Goal: Transaction & Acquisition: Purchase product/service

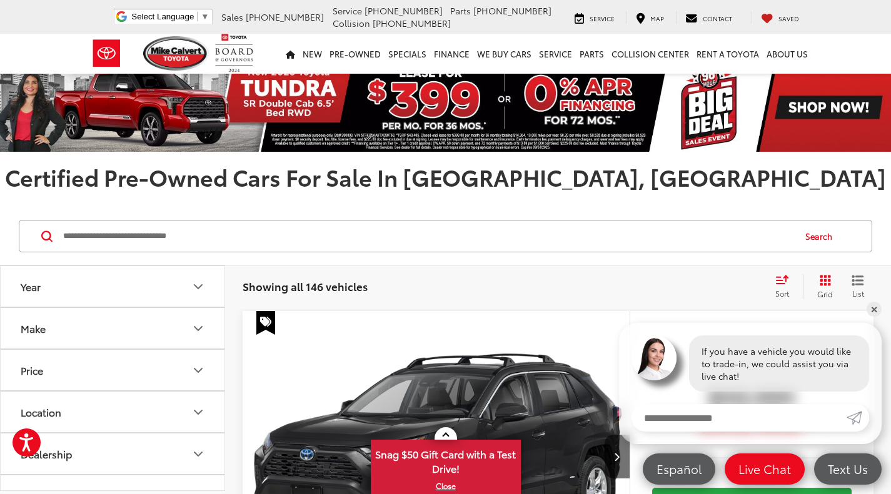
click at [141, 243] on input "Search by Make, Model, or Keyword" at bounding box center [427, 236] width 731 height 30
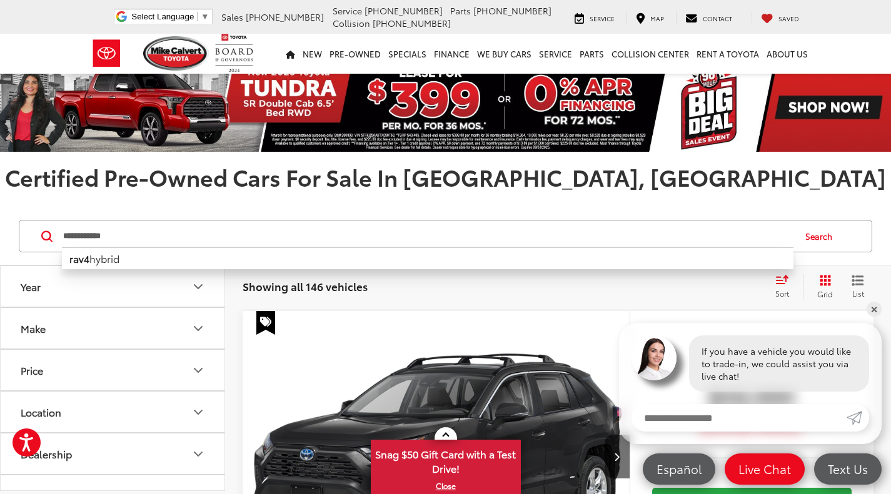
type input "**********"
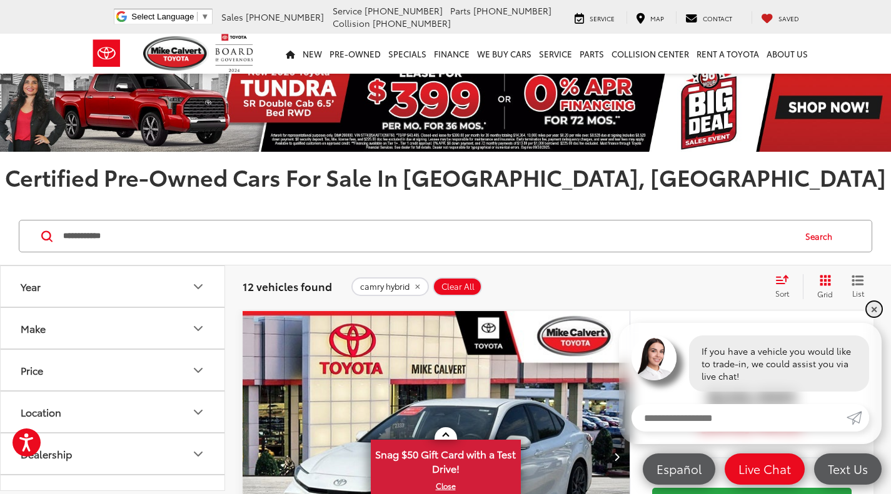
click at [874, 309] on link "✕" at bounding box center [873, 309] width 15 height 15
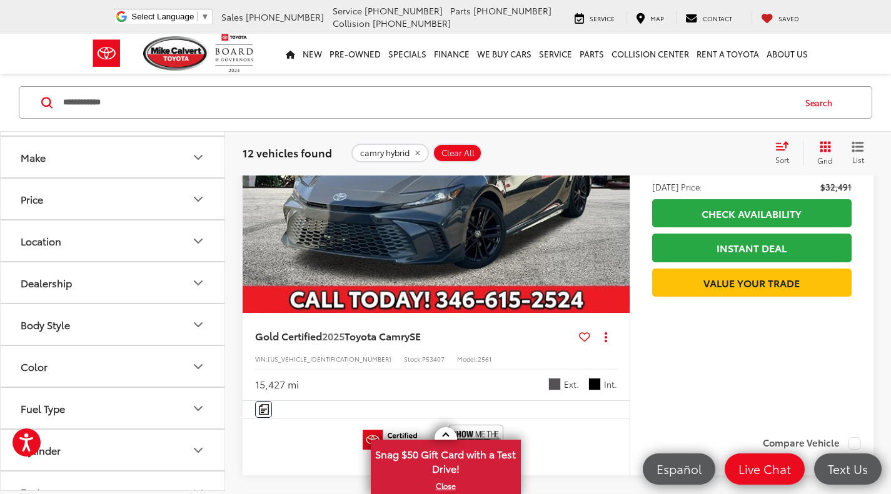
scroll to position [91, 0]
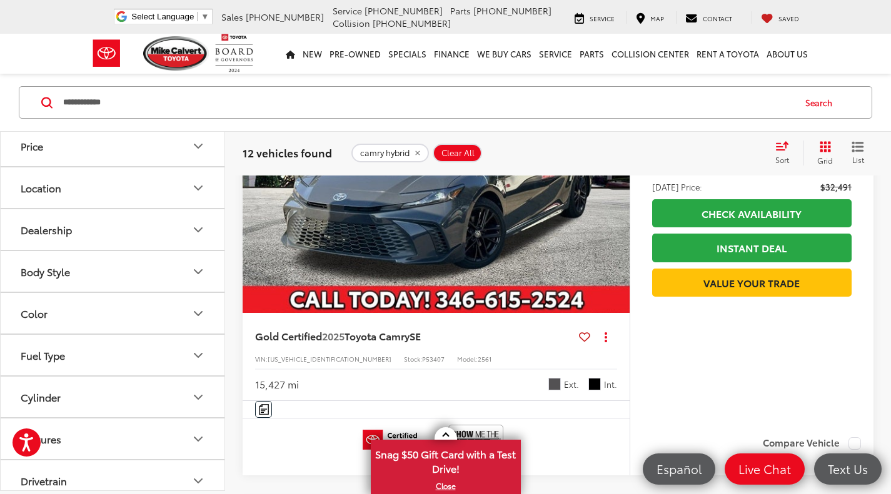
click at [197, 350] on icon "Fuel Type" at bounding box center [198, 355] width 15 height 15
click at [85, 387] on label "Hybrid (12)" at bounding box center [112, 388] width 191 height 22
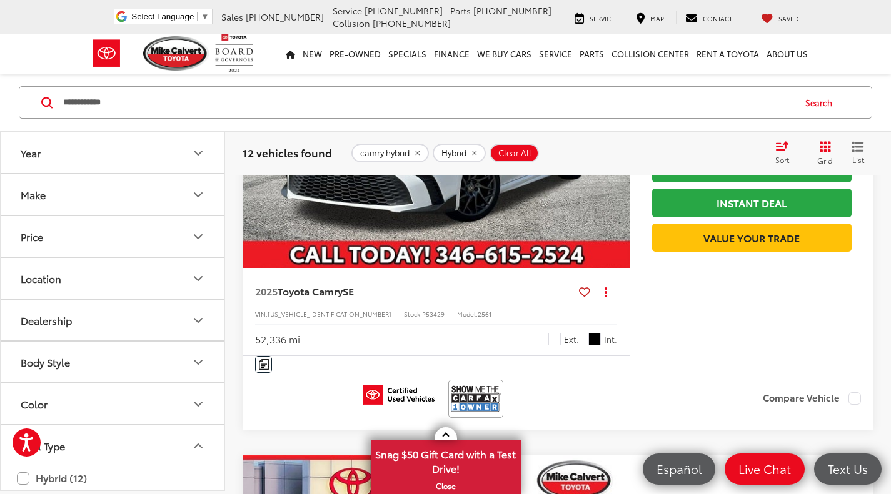
click at [199, 241] on icon "Price" at bounding box center [198, 236] width 15 height 15
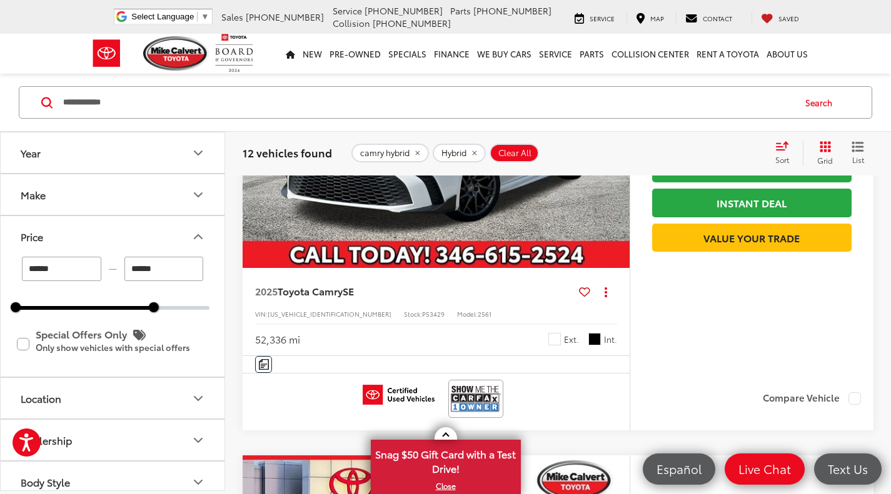
click at [154, 308] on div "10000 67700" at bounding box center [113, 308] width 194 height 4
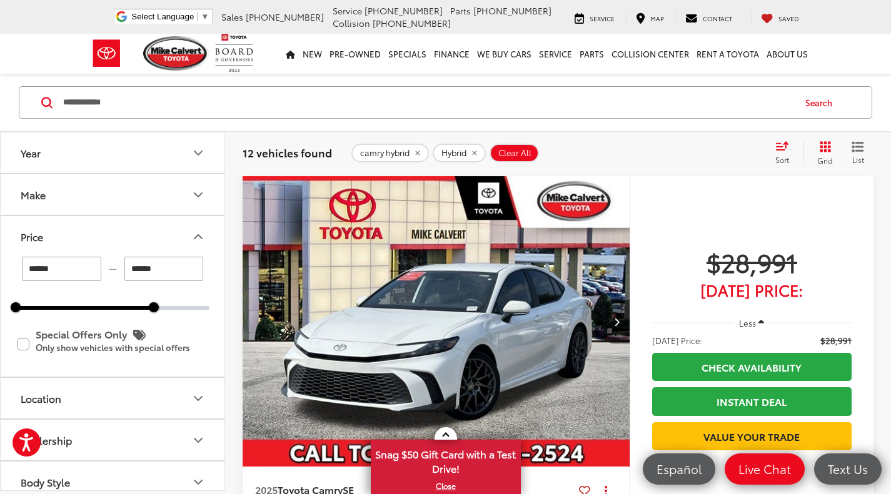
scroll to position [134, 0]
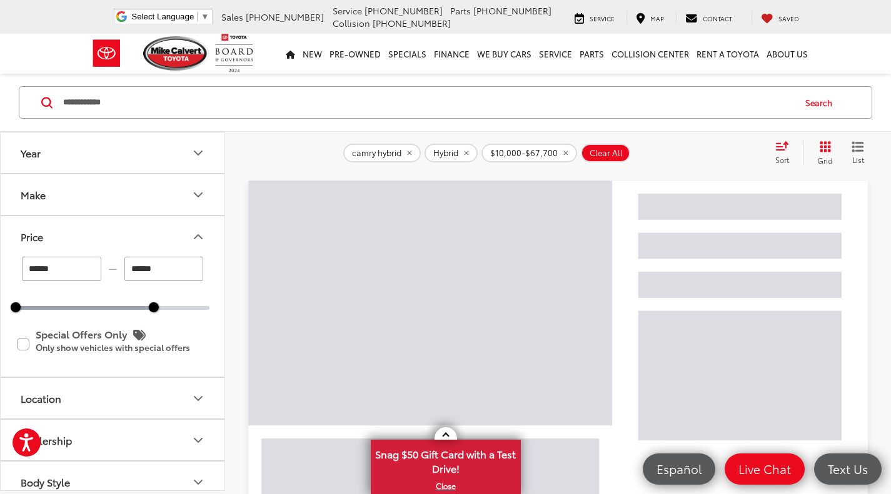
click at [109, 310] on div "****** — ****** 10000 67700 Special Offers Only Only show vehicles with special…" at bounding box center [113, 317] width 224 height 120
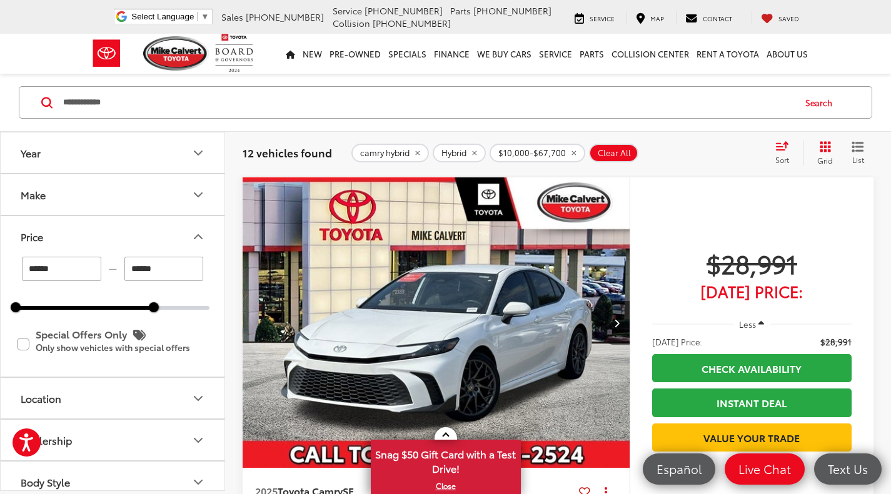
click at [104, 306] on div "****** — ****** 10000 67700" at bounding box center [113, 283] width 194 height 53
click at [91, 309] on div "10000 41400" at bounding box center [113, 308] width 194 height 4
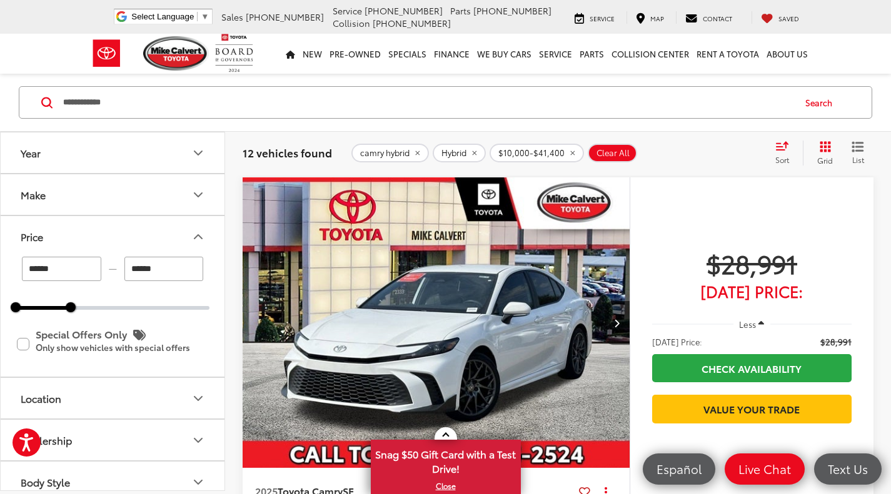
click at [71, 308] on div "10000 33000" at bounding box center [113, 308] width 194 height 4
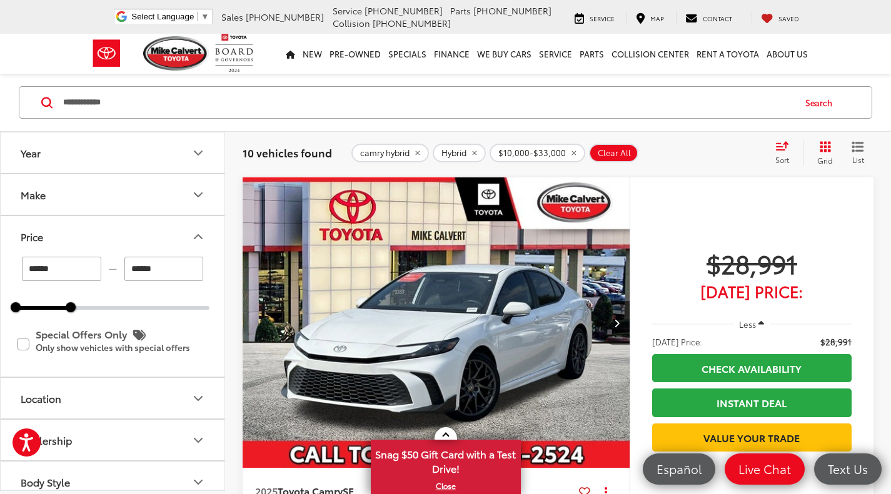
type input "******"
click at [61, 307] on div "10000 33000" at bounding box center [113, 308] width 194 height 4
click at [201, 194] on icon "Make" at bounding box center [197, 195] width 7 height 4
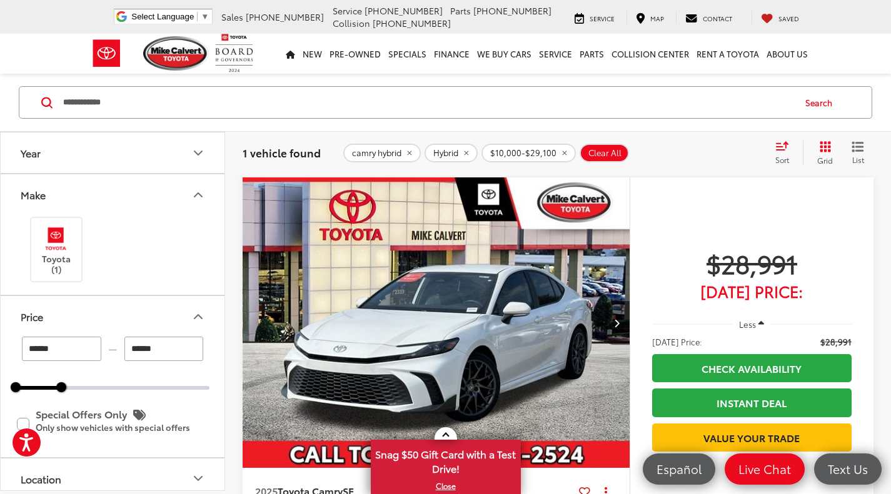
click at [202, 146] on icon "Year" at bounding box center [198, 153] width 15 height 15
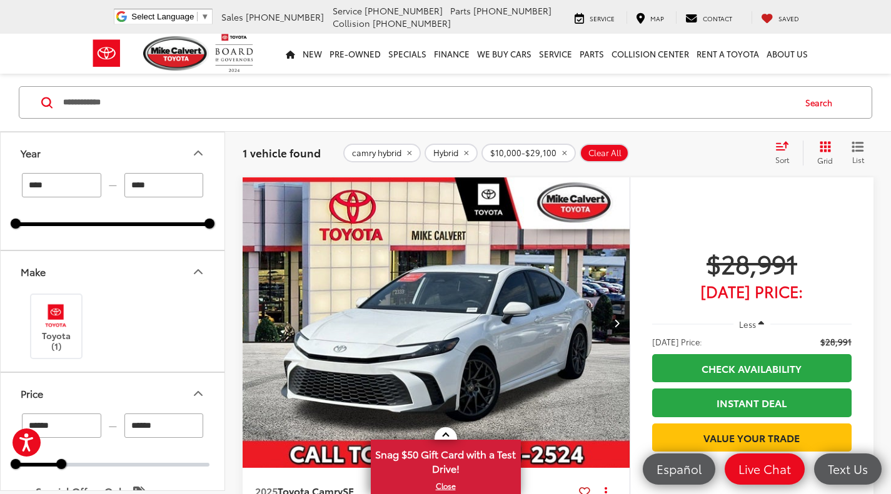
click at [202, 146] on icon "Year" at bounding box center [198, 153] width 15 height 15
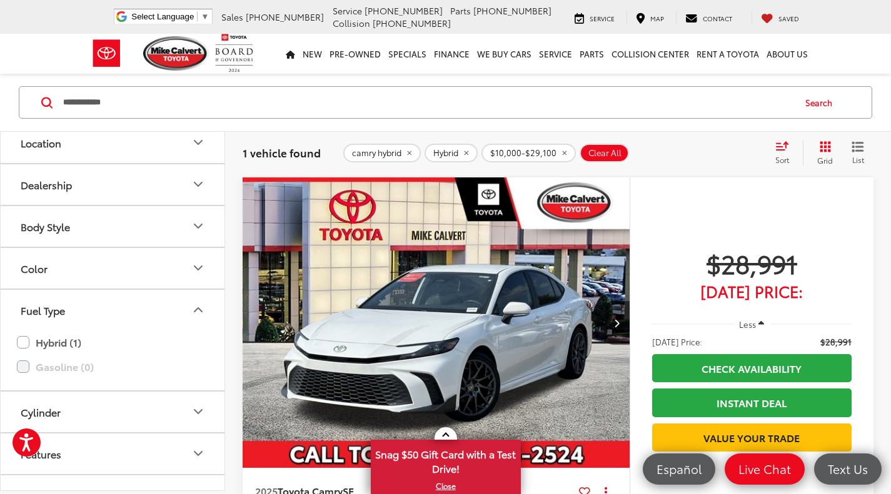
scroll to position [530, 0]
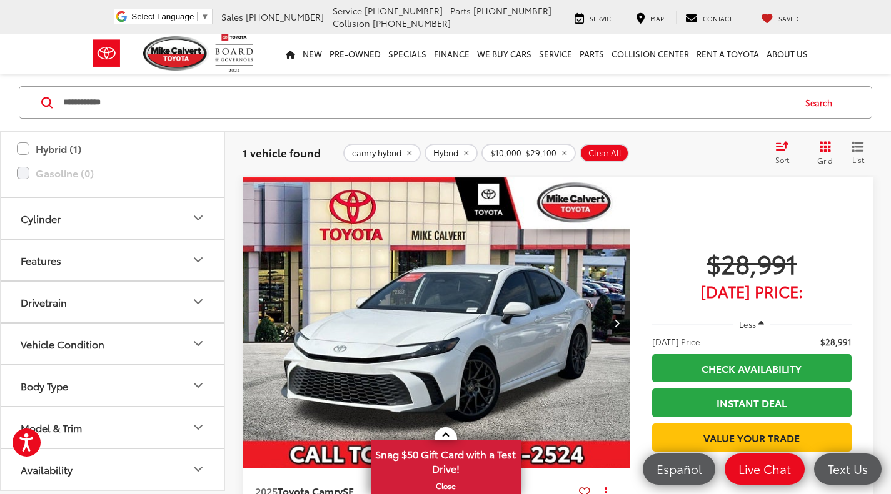
click at [824, 145] on icon "Grid View" at bounding box center [824, 146] width 11 height 11
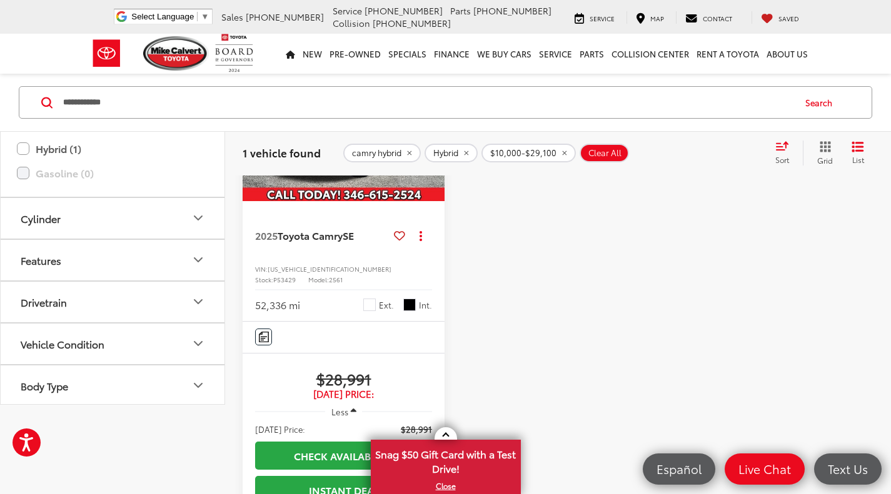
scroll to position [0, 0]
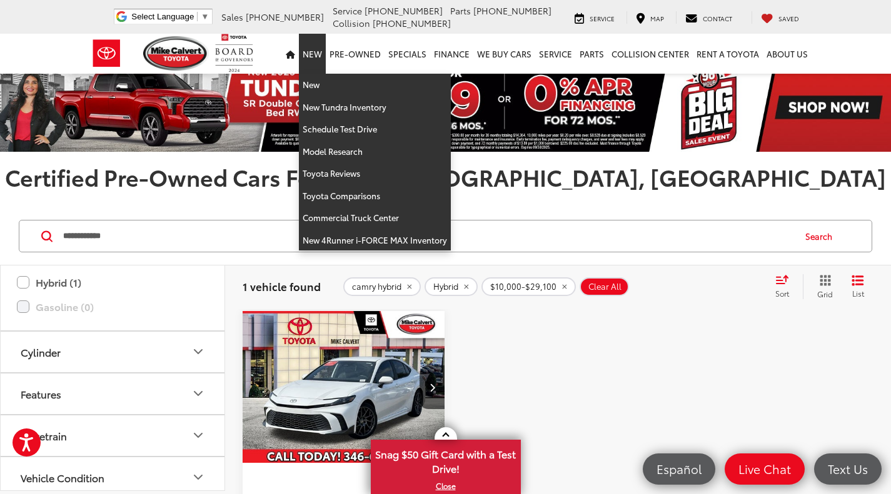
click at [318, 54] on link "New" at bounding box center [312, 54] width 27 height 40
click at [321, 83] on link "New" at bounding box center [375, 85] width 152 height 22
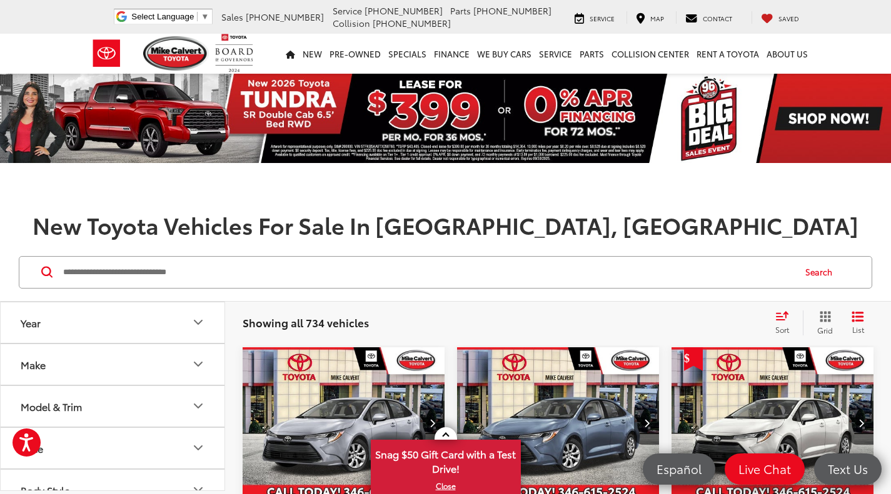
click at [200, 327] on icon "Year" at bounding box center [198, 322] width 15 height 15
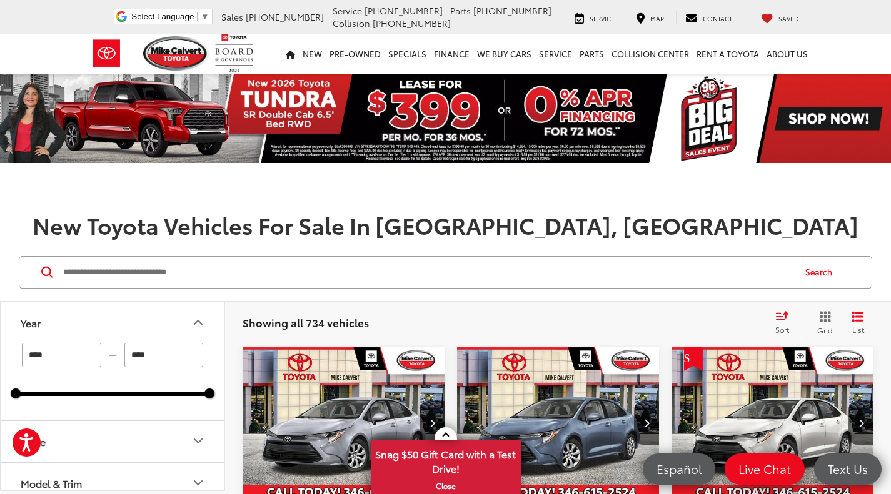
click at [83, 356] on input "****" at bounding box center [61, 355] width 79 height 24
type input "****"
click at [11, 335] on button "Year" at bounding box center [113, 322] width 225 height 41
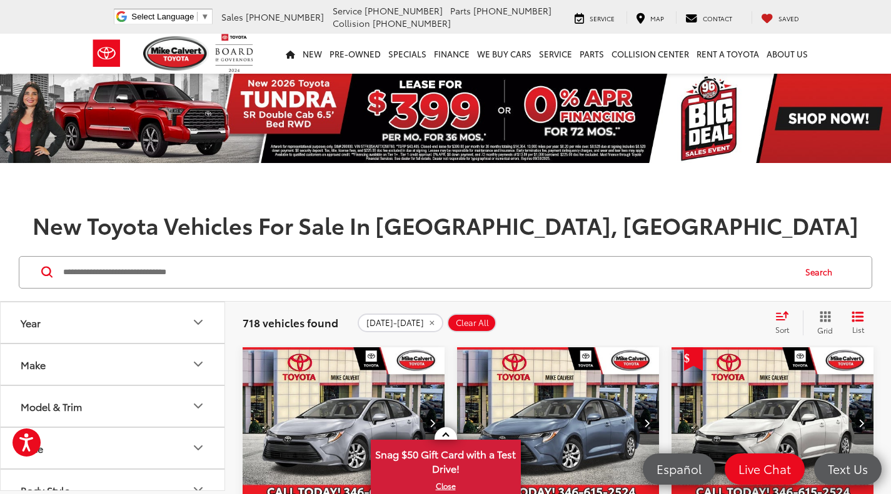
click at [199, 367] on icon "Make" at bounding box center [198, 364] width 15 height 15
click at [196, 336] on icon "Model & Trim" at bounding box center [198, 334] width 15 height 15
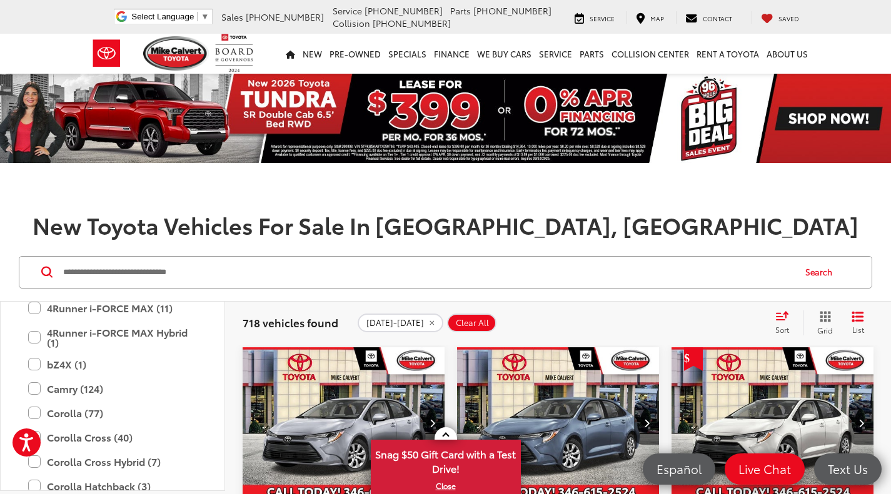
scroll to position [236, 0]
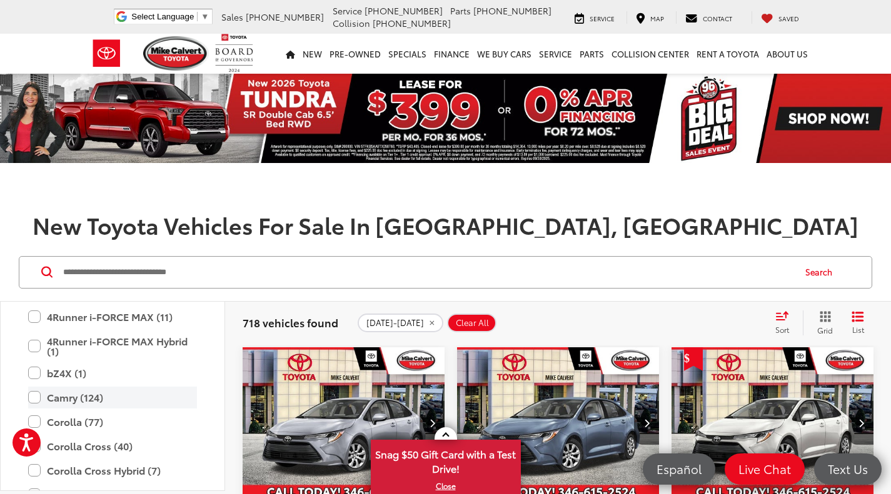
click at [97, 398] on label "Camry (124)" at bounding box center [112, 398] width 169 height 22
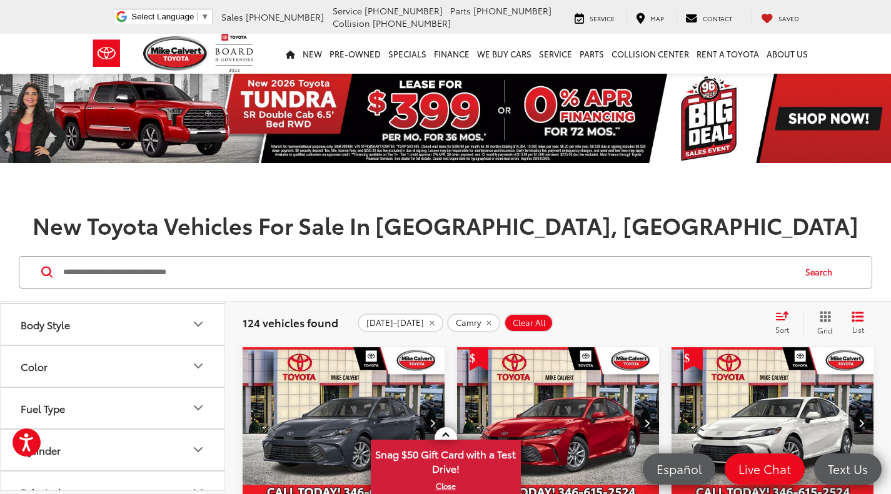
scroll to position [1057, 0]
click at [198, 427] on icon "Fuel Type" at bounding box center [198, 422] width 15 height 15
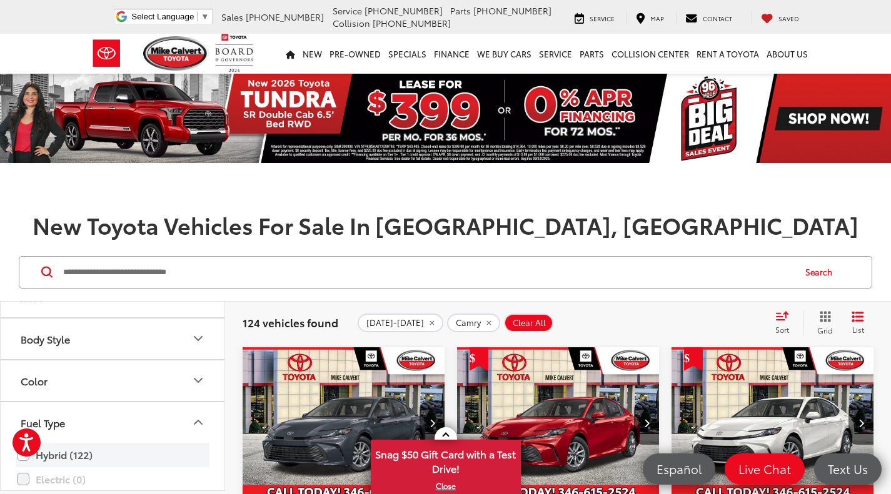
click at [100, 452] on label "Hybrid (122)" at bounding box center [112, 455] width 191 height 22
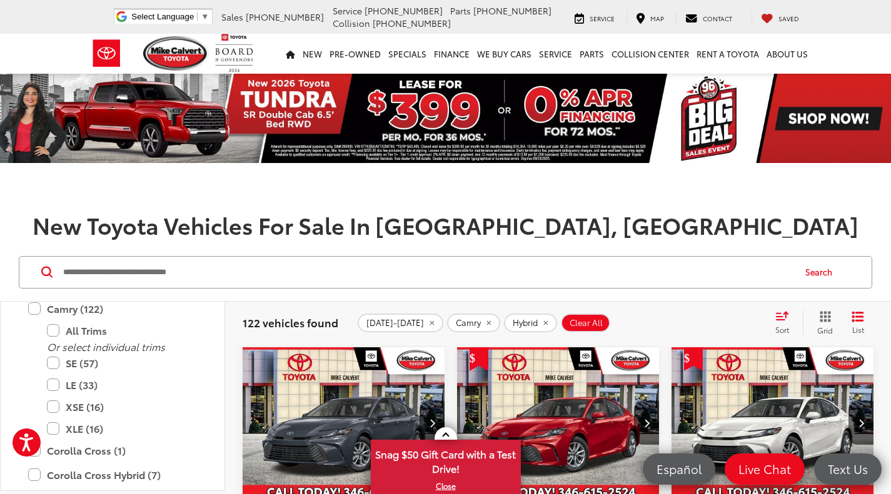
scroll to position [274, 0]
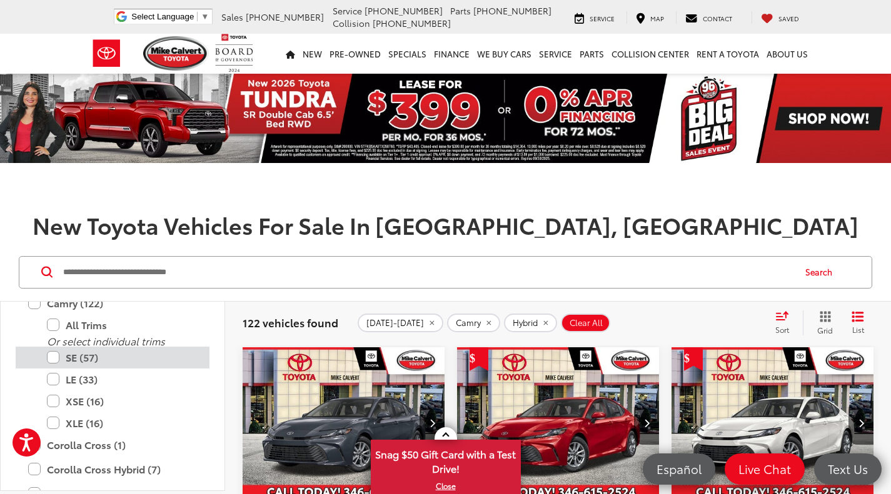
click at [55, 356] on label "SE (57)" at bounding box center [122, 358] width 150 height 22
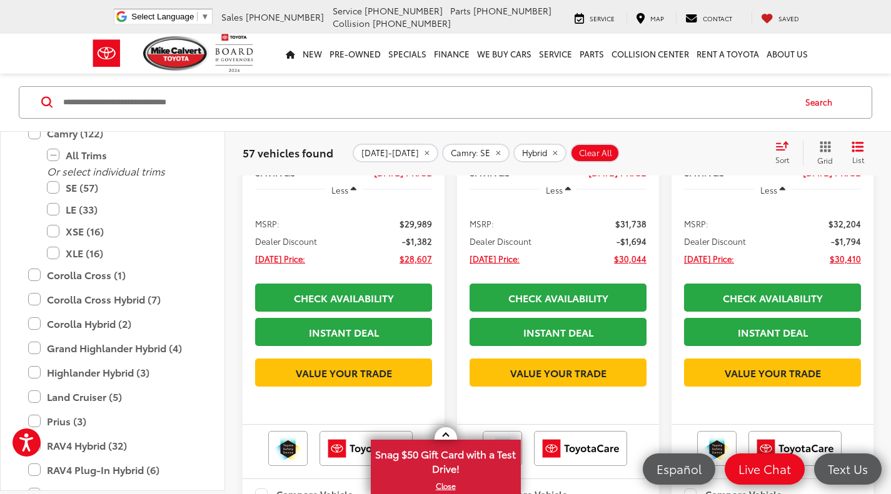
scroll to position [332, 0]
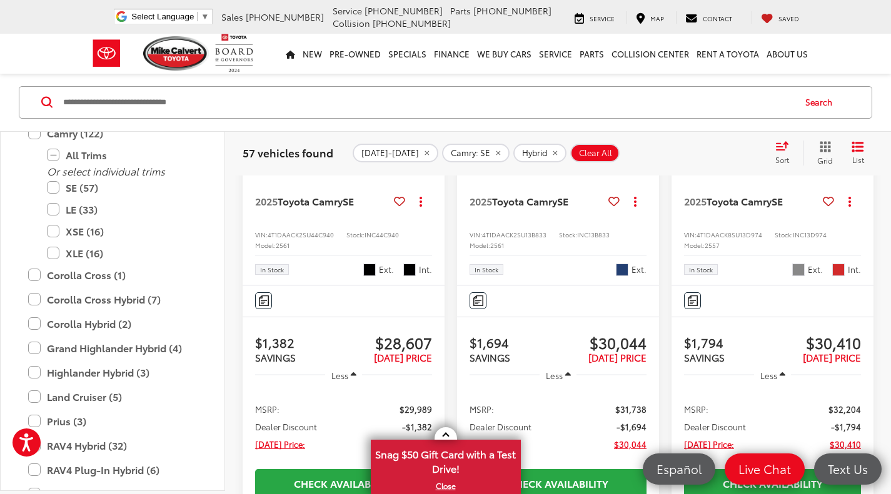
click at [785, 147] on icon "Select sort value" at bounding box center [781, 145] width 11 height 7
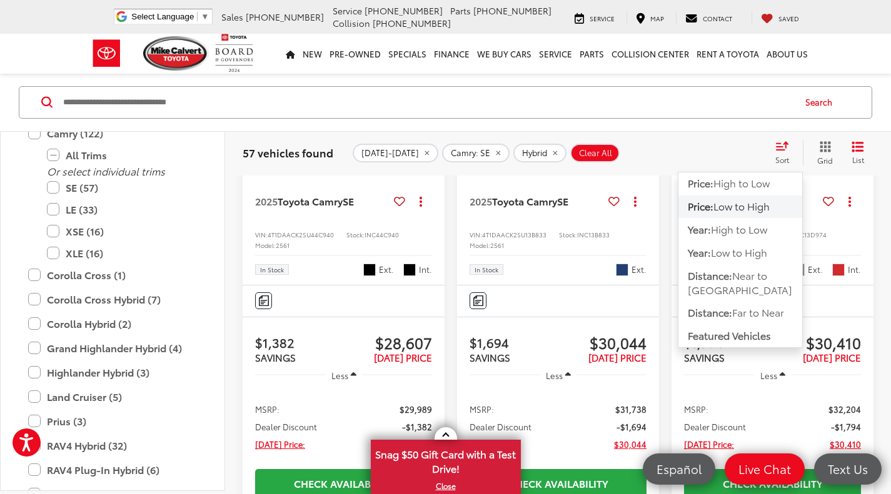
click at [747, 206] on span "Low to High" at bounding box center [741, 206] width 56 height 14
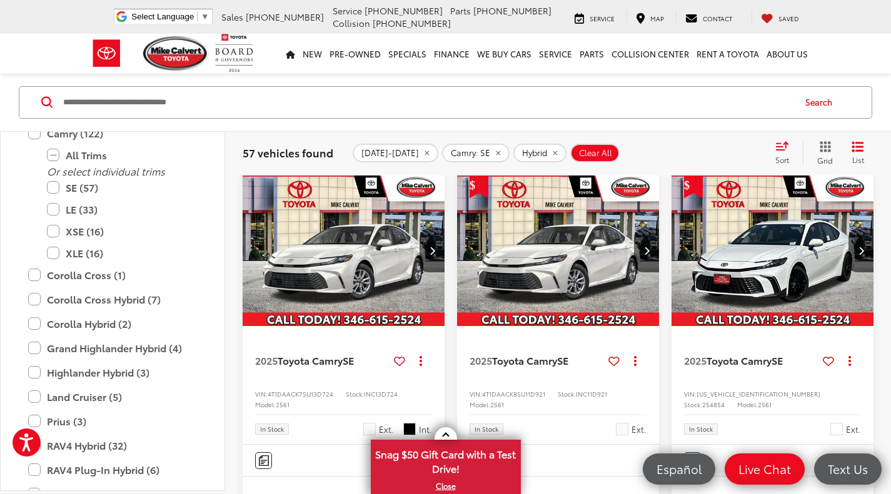
scroll to position [962, 0]
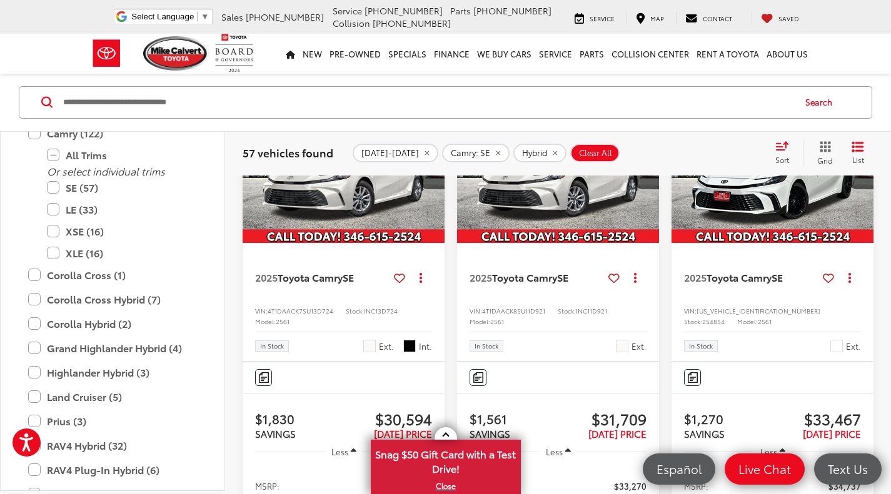
click at [776, 226] on img "2025 Toyota Camry SE 0" at bounding box center [773, 167] width 204 height 153
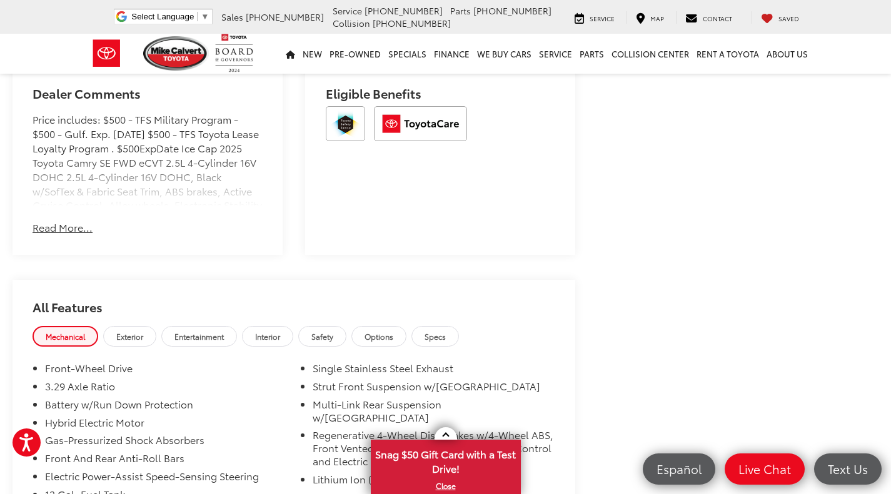
scroll to position [826, 0]
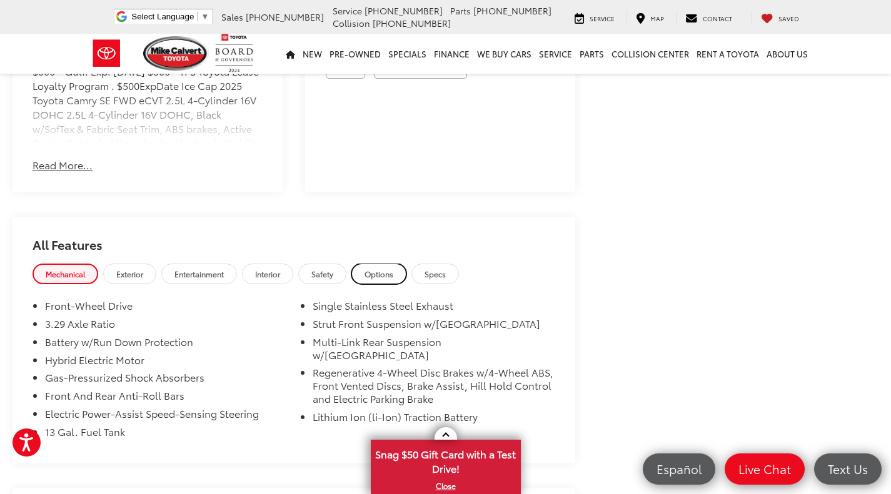
click at [394, 282] on link "Options" at bounding box center [378, 274] width 55 height 21
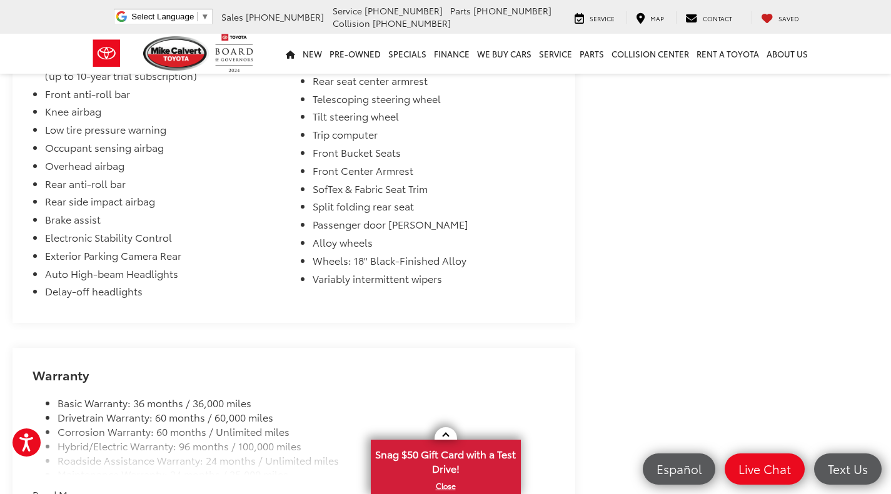
scroll to position [1451, 0]
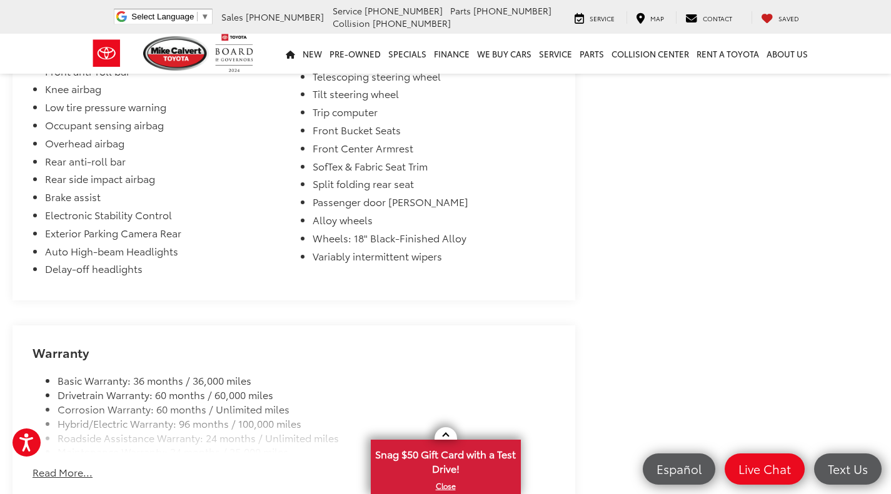
click at [77, 466] on button "Read More..." at bounding box center [62, 473] width 60 height 14
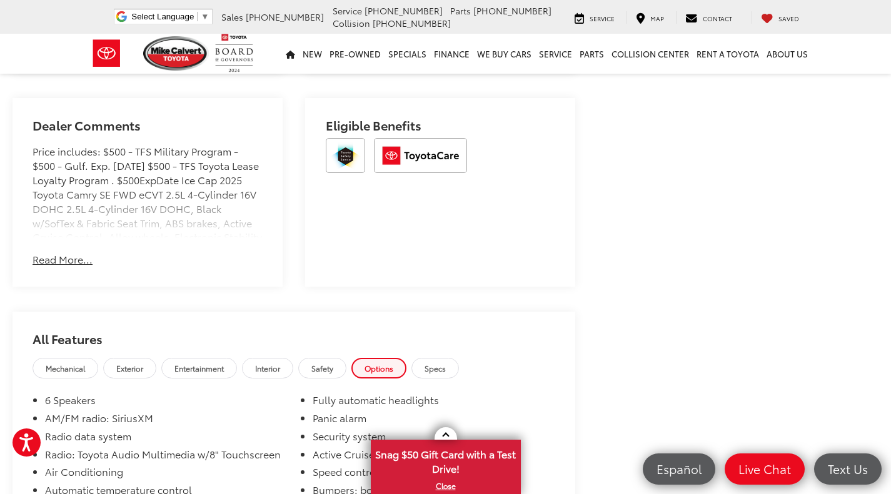
scroll to position [727, 0]
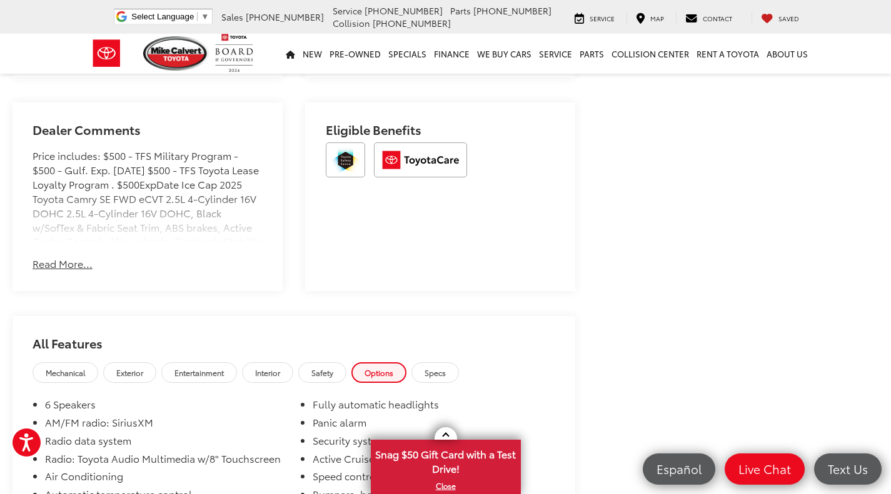
click at [66, 266] on button "Read More..." at bounding box center [62, 264] width 60 height 14
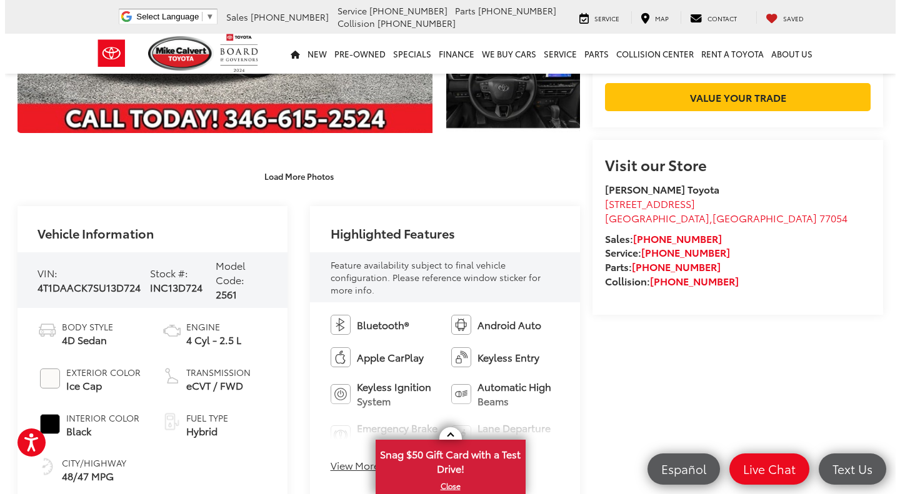
scroll to position [0, 0]
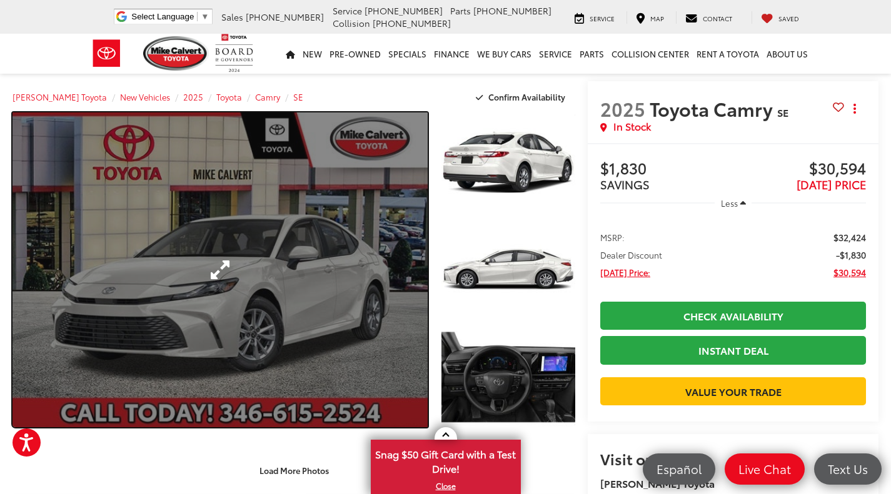
click at [252, 279] on link "Expand Photo 0" at bounding box center [219, 269] width 415 height 315
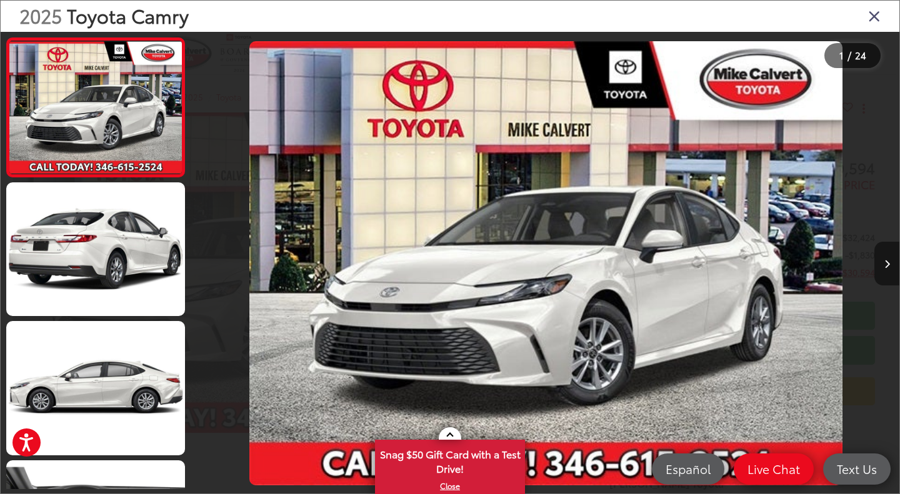
click at [886, 266] on icon "Next image" at bounding box center [887, 264] width 6 height 9
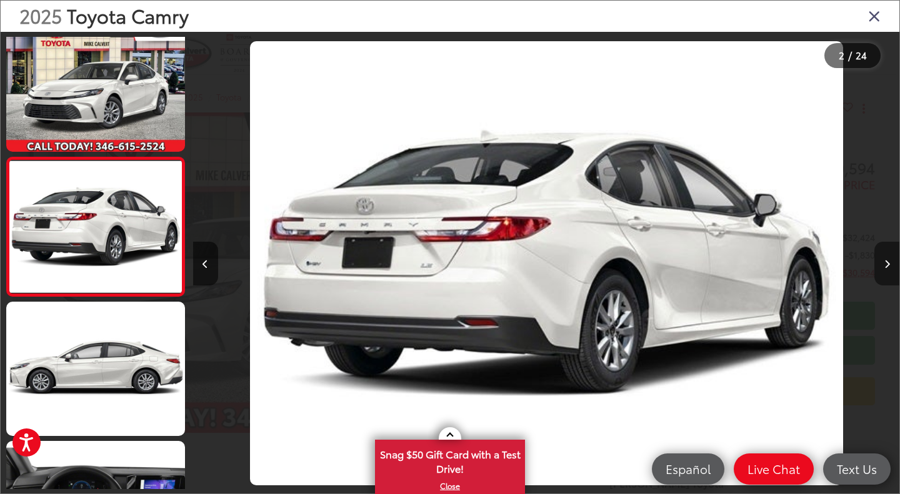
scroll to position [0, 706]
click at [886, 266] on icon "Next image" at bounding box center [887, 264] width 6 height 9
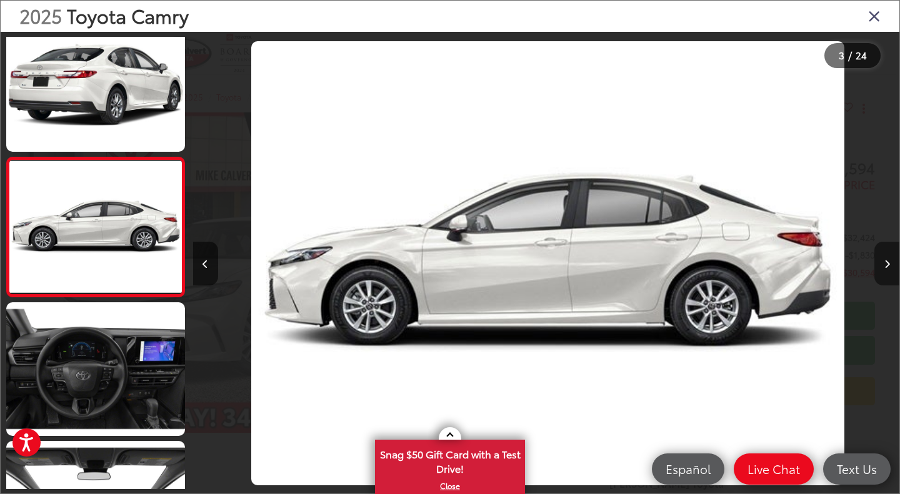
scroll to position [0, 1413]
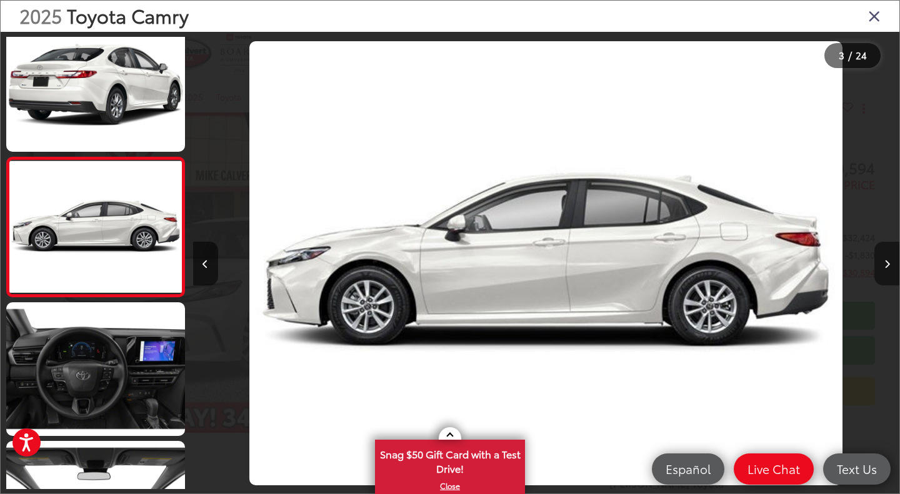
click at [886, 266] on icon "Next image" at bounding box center [887, 264] width 6 height 9
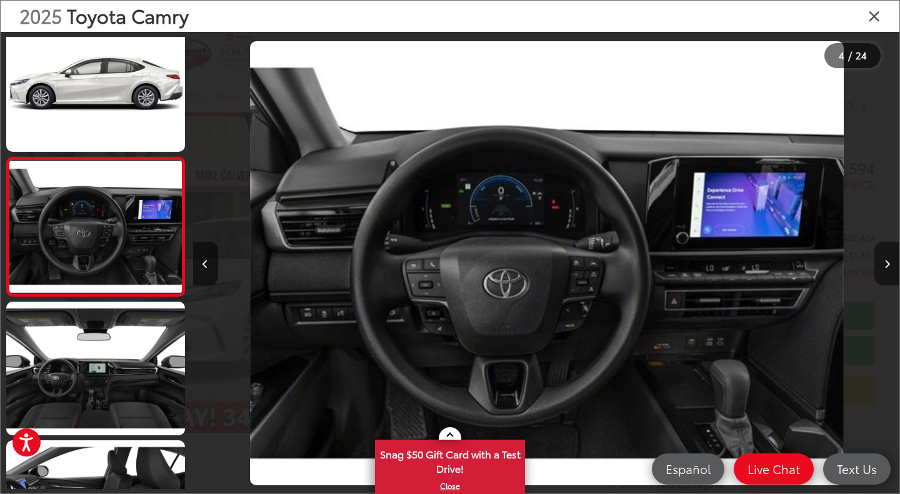
scroll to position [0, 2119]
click at [886, 266] on icon "Next image" at bounding box center [887, 264] width 6 height 9
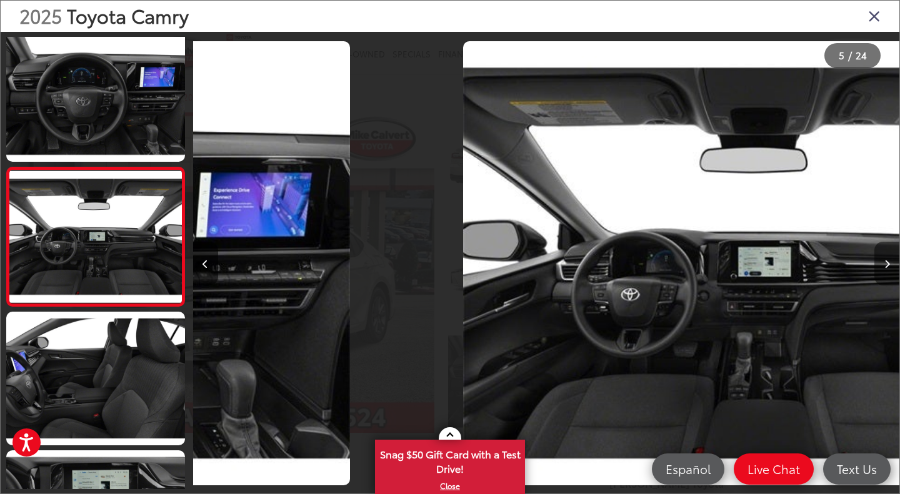
scroll to position [436, 0]
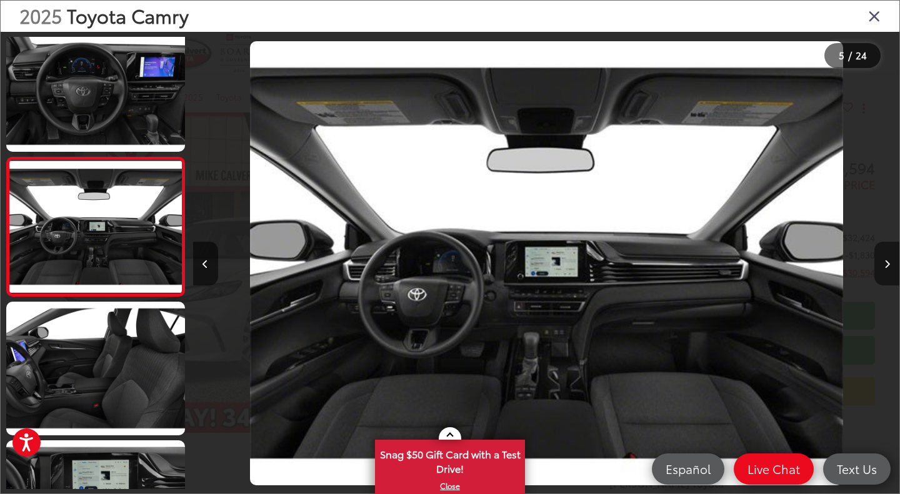
click at [886, 266] on icon "Next image" at bounding box center [887, 264] width 6 height 9
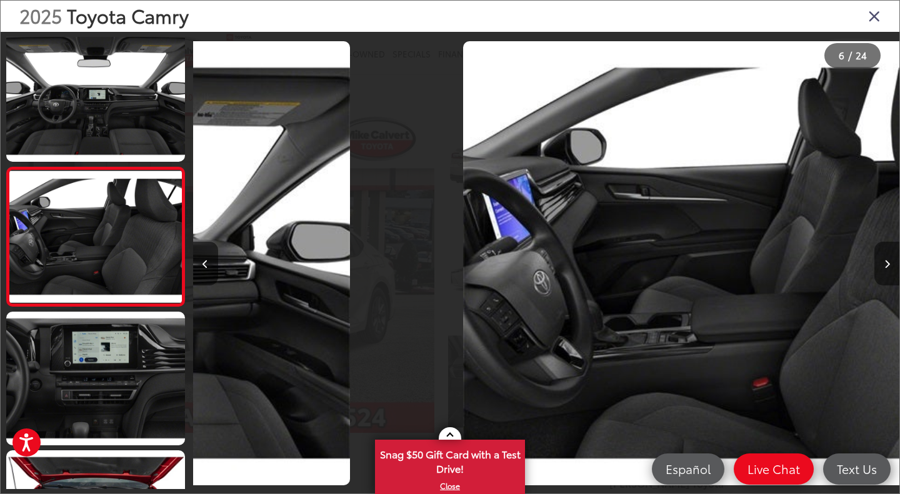
scroll to position [575, 0]
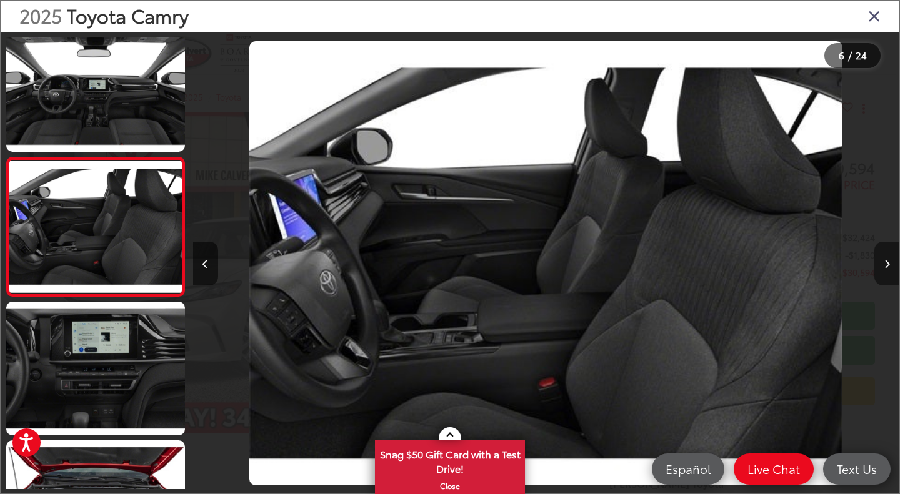
click at [886, 266] on icon "Next image" at bounding box center [887, 264] width 6 height 9
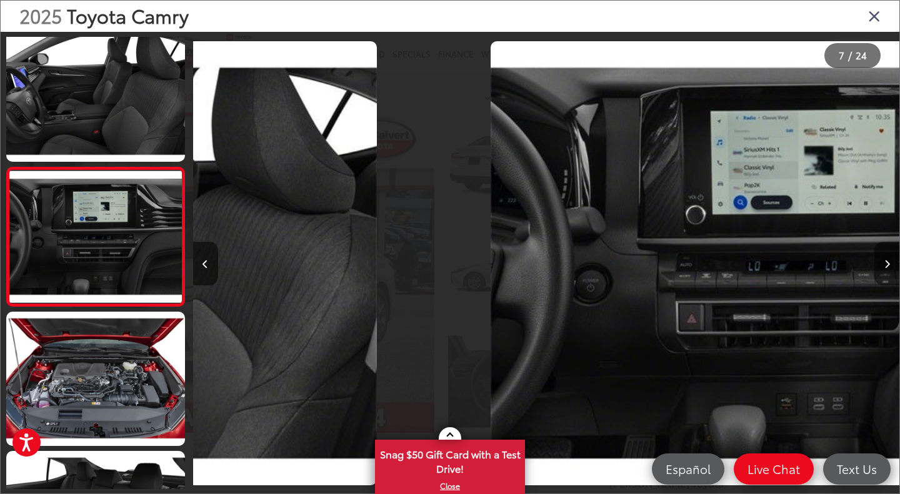
scroll to position [714, 0]
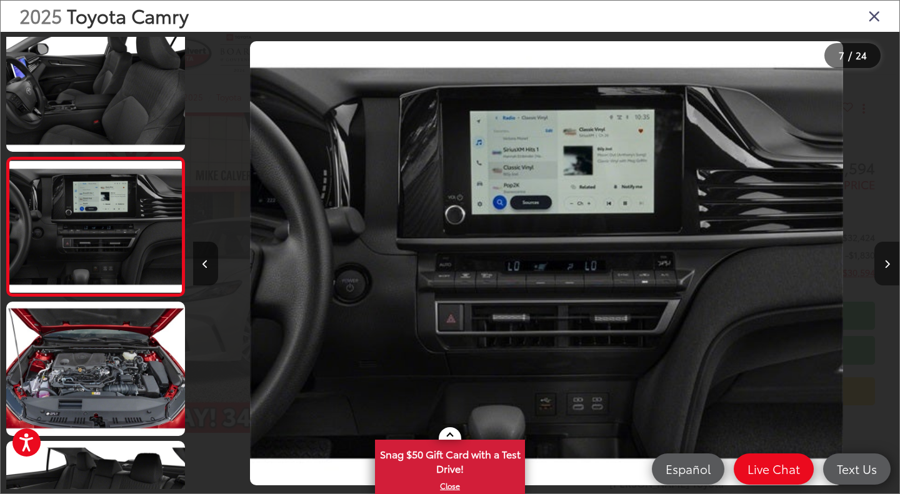
click at [886, 266] on icon "Next image" at bounding box center [887, 264] width 6 height 9
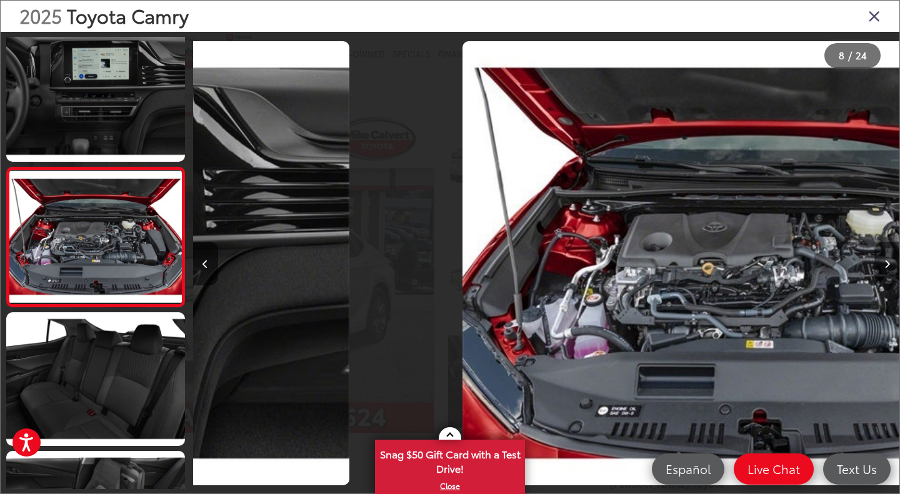
scroll to position [852, 0]
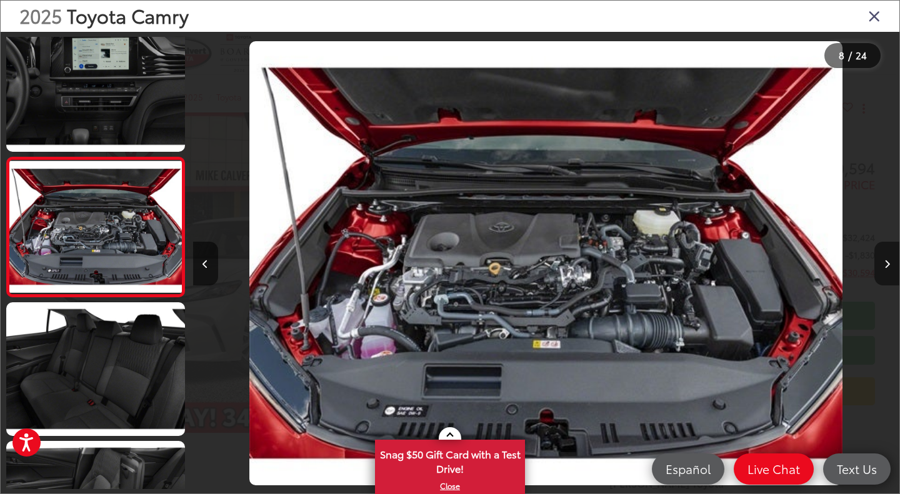
click at [886, 266] on icon "Next image" at bounding box center [887, 264] width 6 height 9
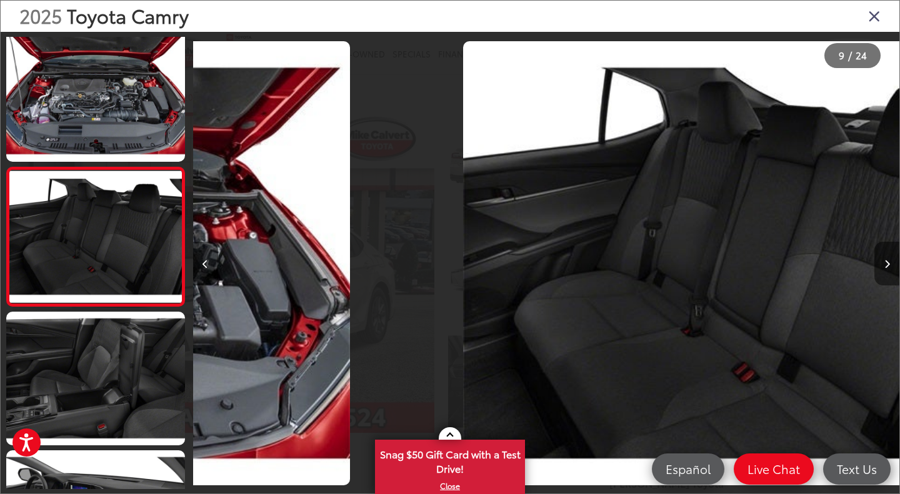
scroll to position [992, 0]
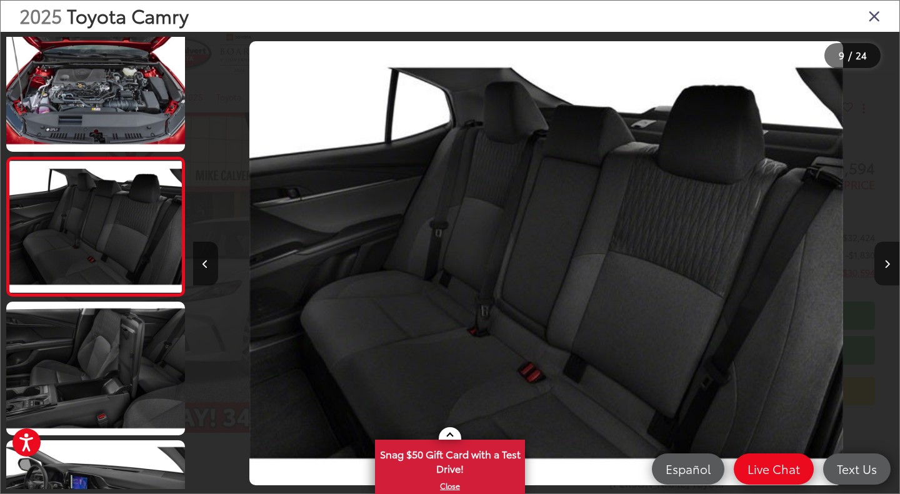
click at [886, 266] on icon "Next image" at bounding box center [887, 264] width 6 height 9
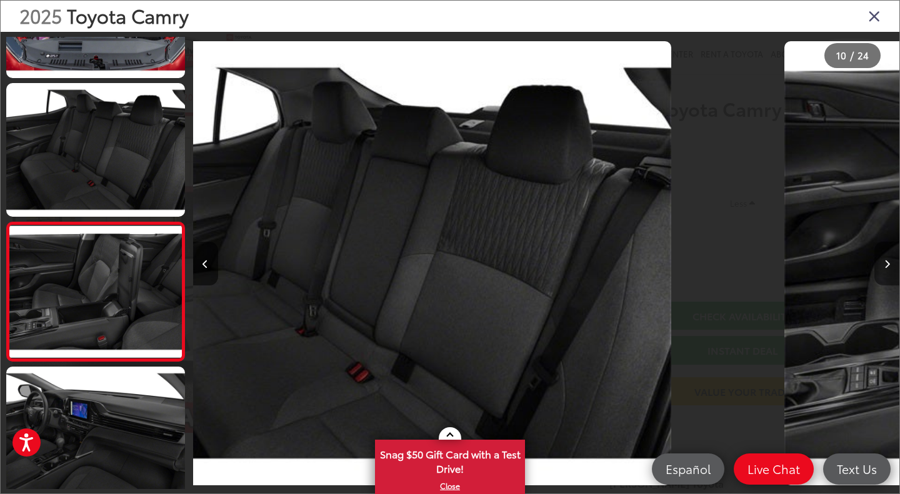
scroll to position [0, 0]
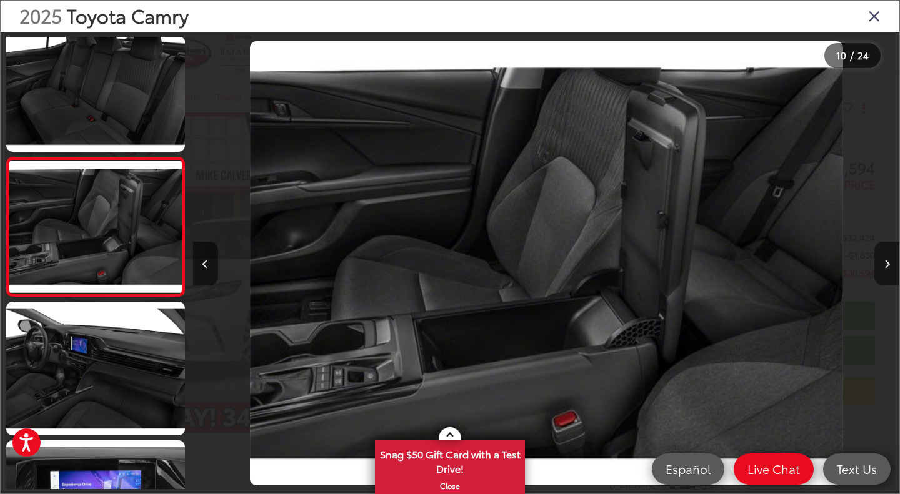
click at [886, 266] on icon "Next image" at bounding box center [887, 264] width 6 height 9
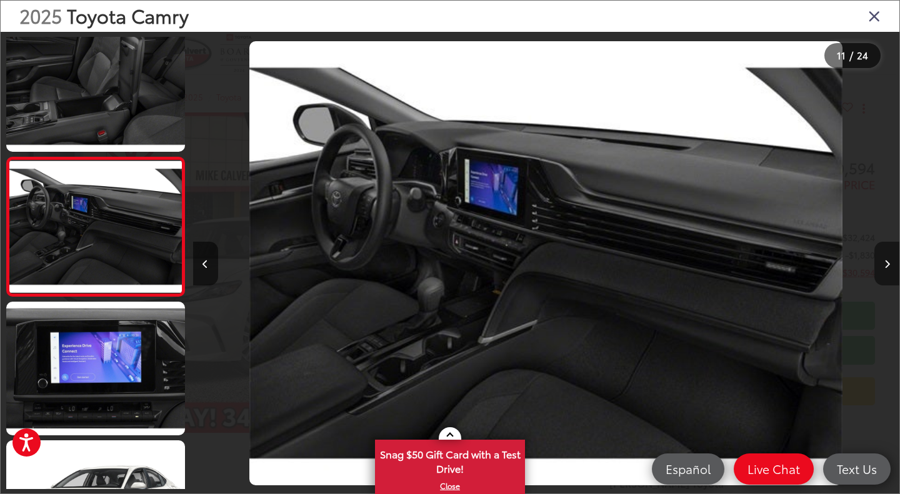
click at [886, 266] on icon "Next image" at bounding box center [887, 264] width 6 height 9
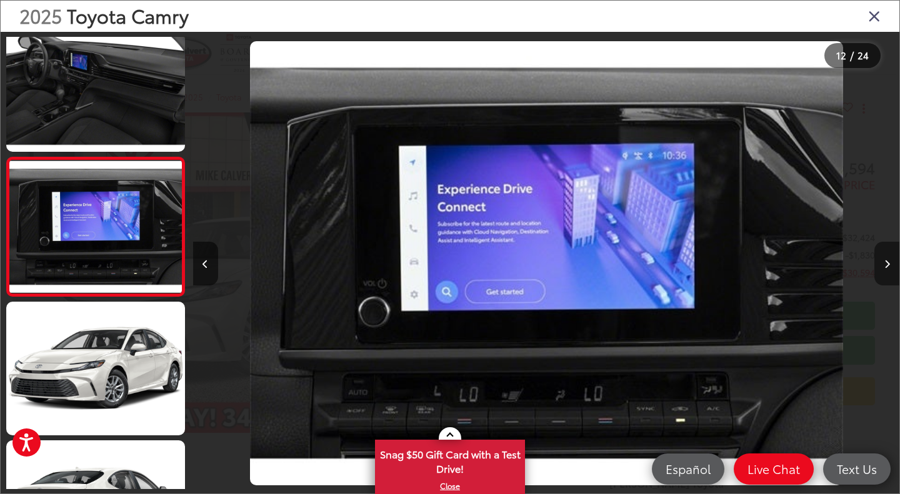
click at [886, 266] on icon "Next image" at bounding box center [887, 264] width 6 height 9
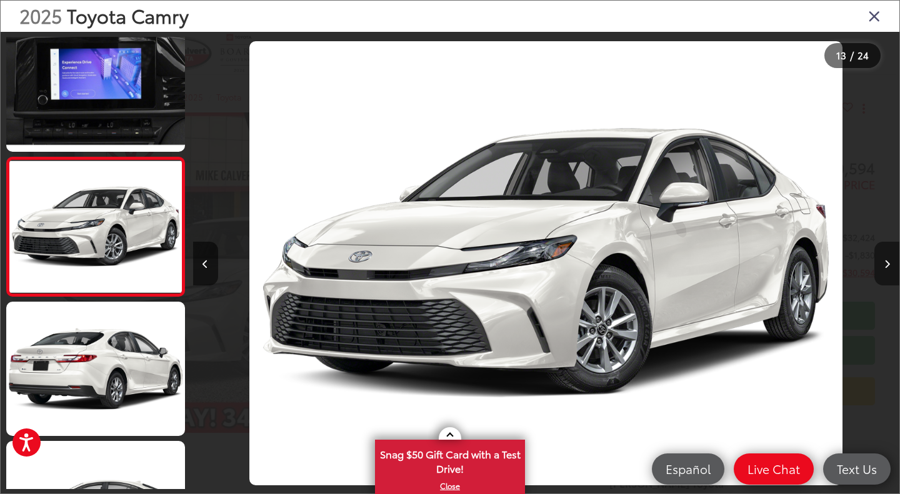
click at [886, 266] on icon "Next image" at bounding box center [887, 264] width 6 height 9
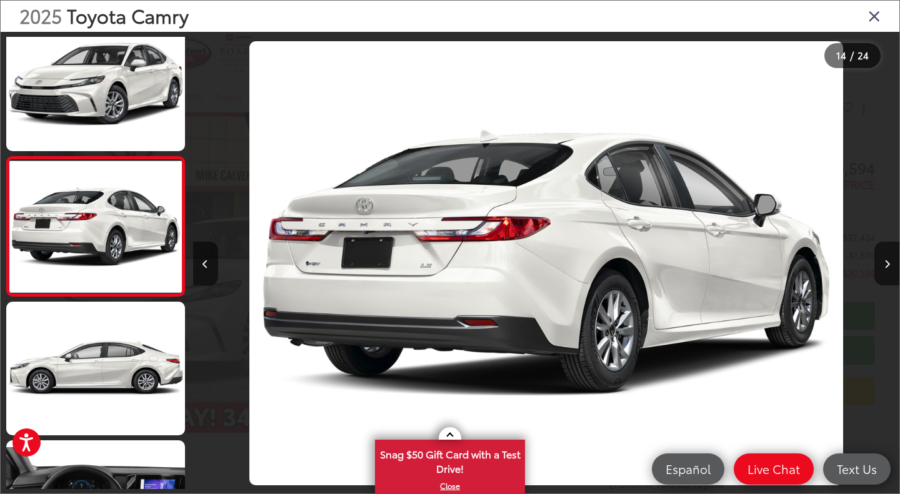
click at [874, 19] on icon "Close gallery" at bounding box center [874, 15] width 12 height 16
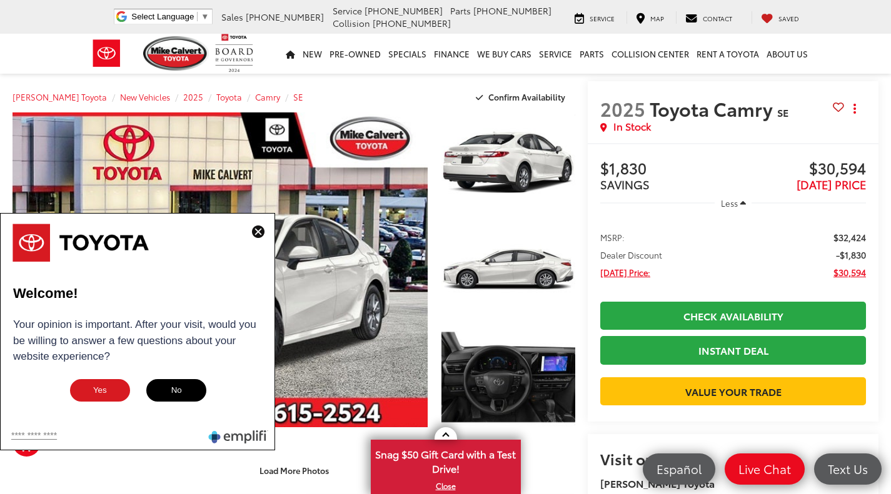
click at [257, 234] on img at bounding box center [258, 232] width 12 height 12
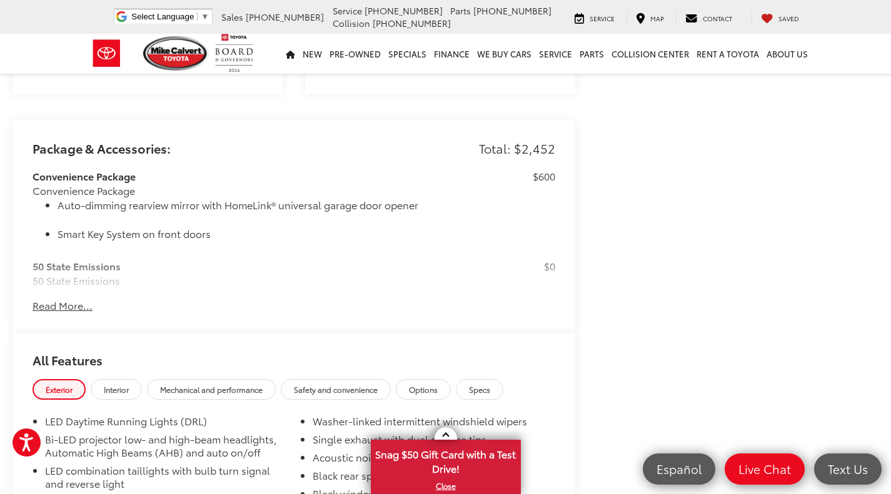
scroll to position [964, 0]
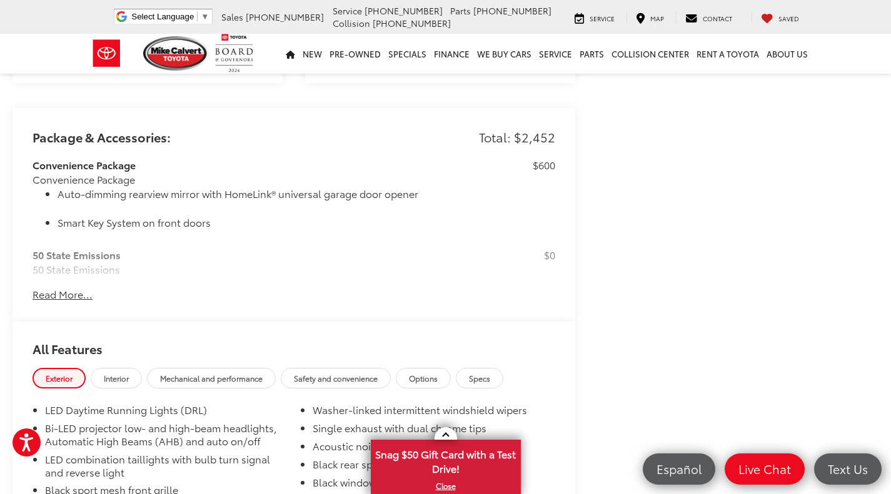
click at [74, 287] on button "Read More..." at bounding box center [62, 294] width 60 height 14
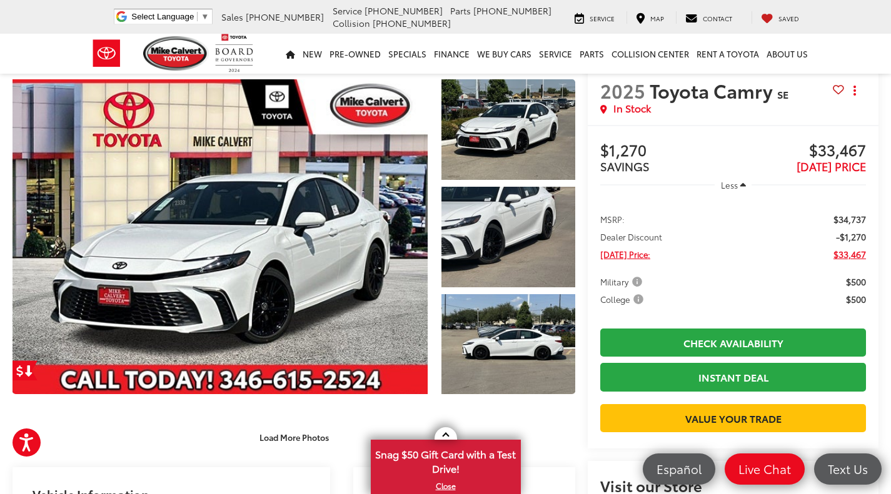
scroll to position [0, 0]
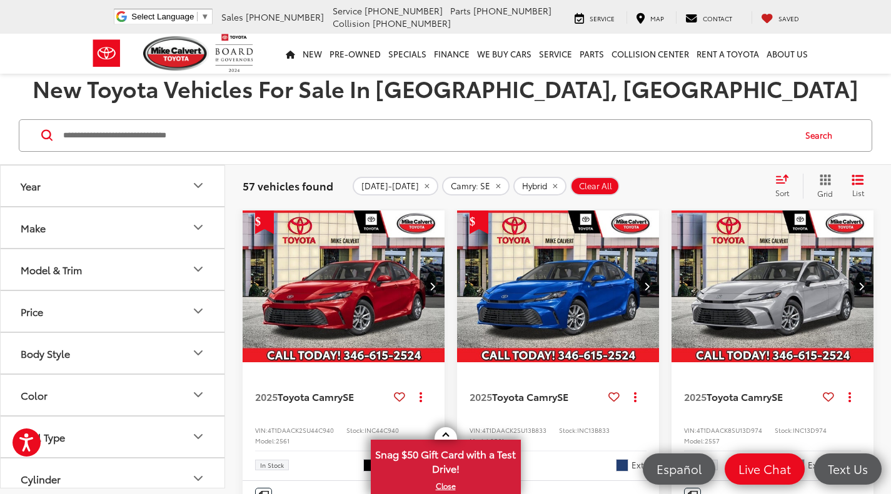
scroll to position [134, 0]
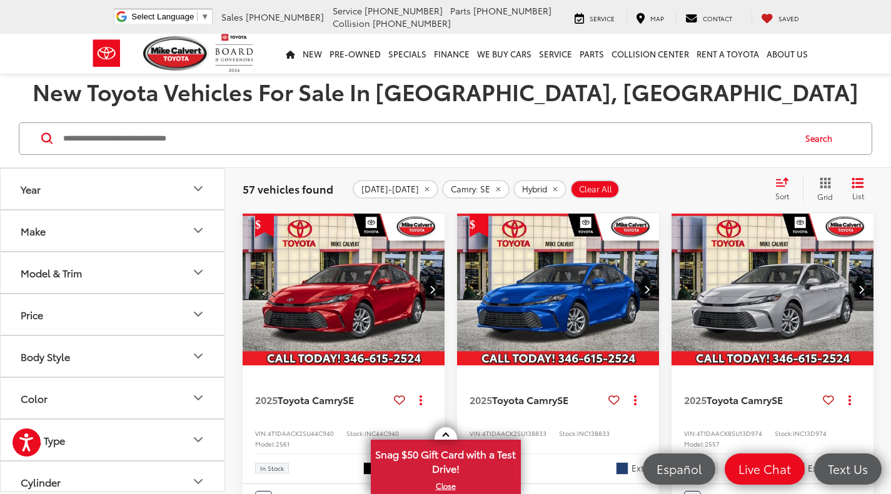
click at [747, 275] on img "2025 Toyota Camry SE 0" at bounding box center [773, 290] width 204 height 153
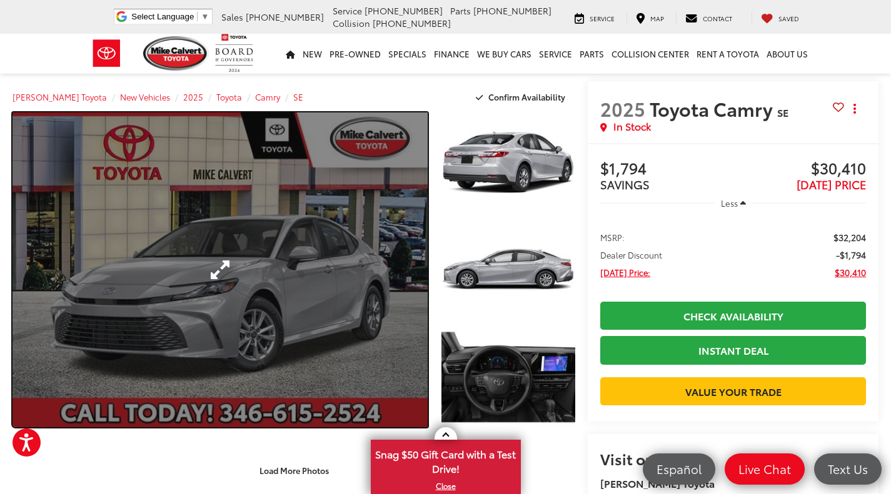
click at [290, 276] on link "Expand Photo 0" at bounding box center [219, 269] width 415 height 315
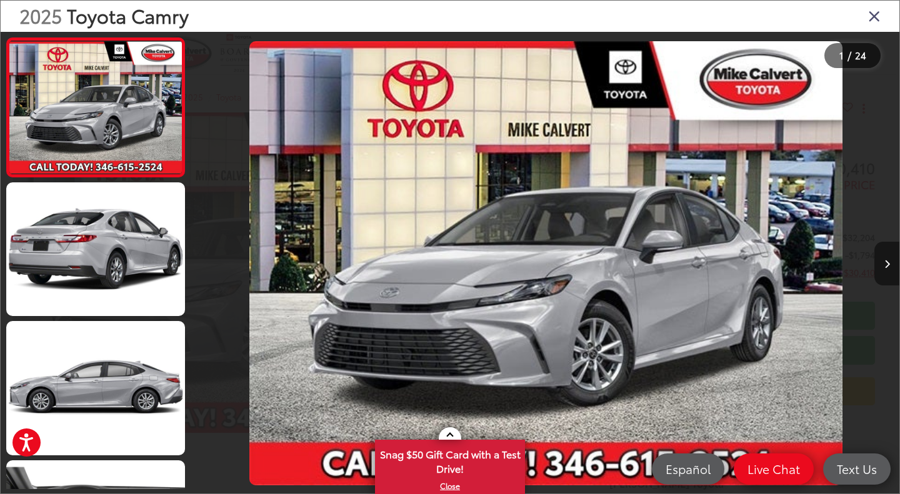
click at [882, 262] on button "Next image" at bounding box center [886, 264] width 25 height 44
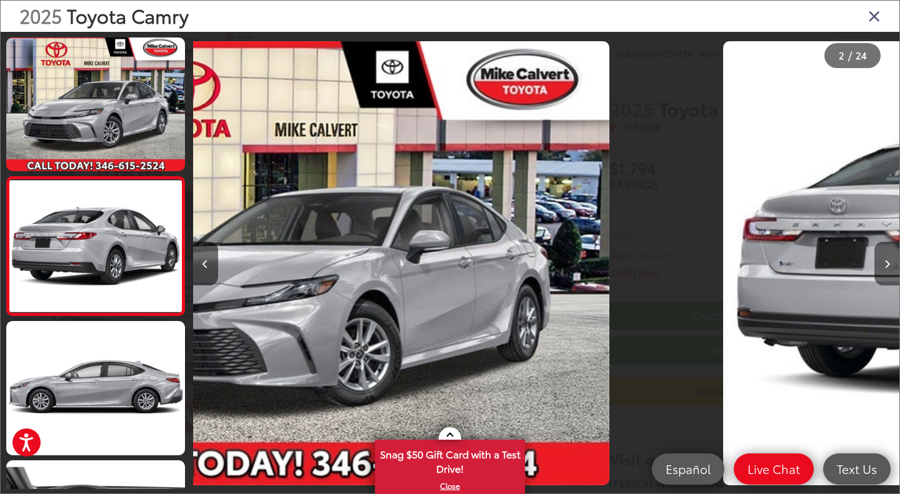
scroll to position [19, 0]
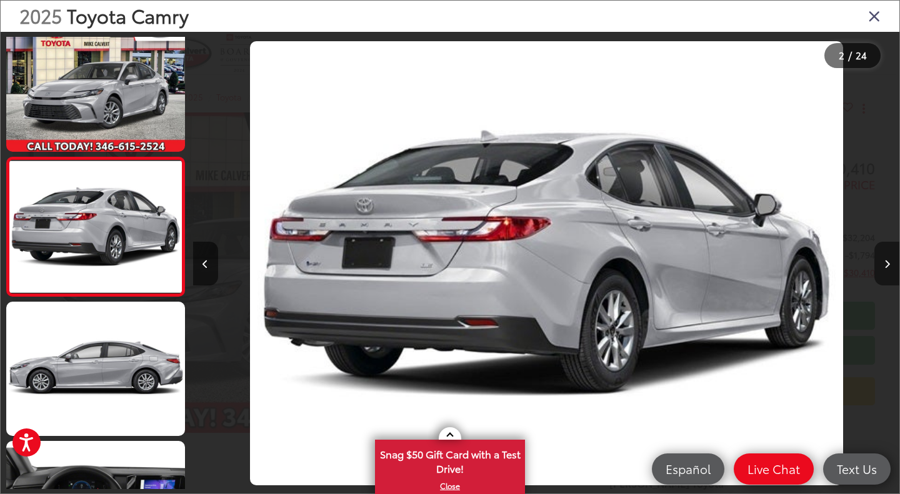
click at [882, 262] on button "Next image" at bounding box center [886, 264] width 25 height 44
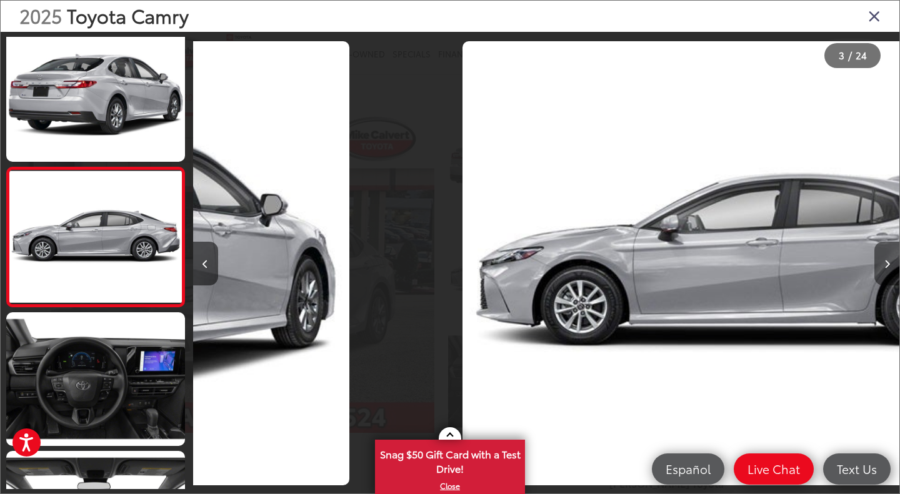
scroll to position [158, 0]
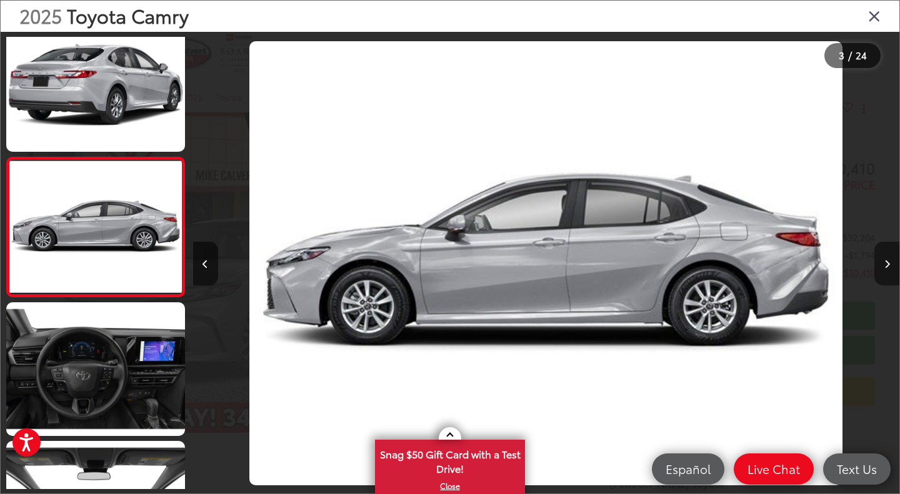
click at [882, 262] on button "Next image" at bounding box center [886, 264] width 25 height 44
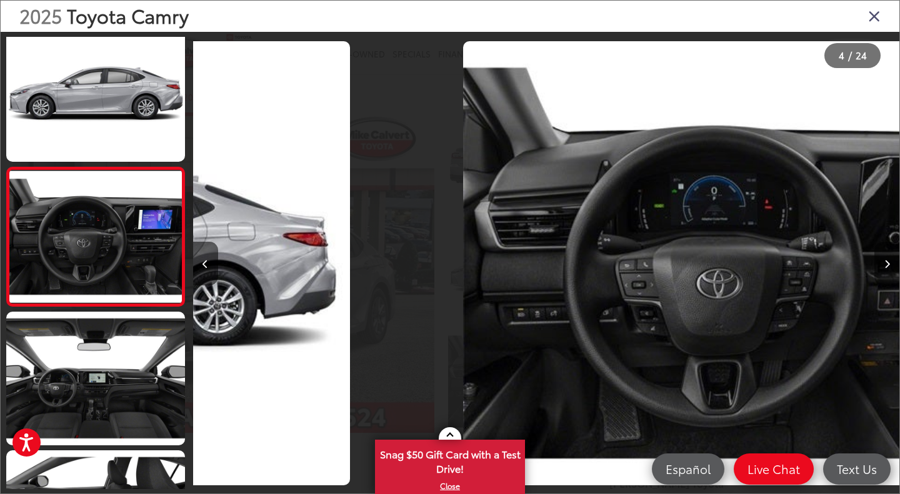
scroll to position [297, 0]
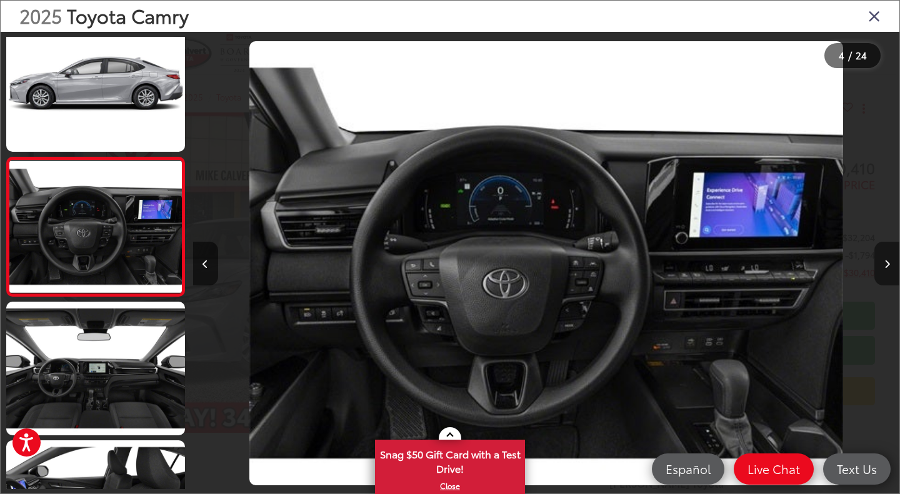
click at [882, 262] on button "Next image" at bounding box center [886, 264] width 25 height 44
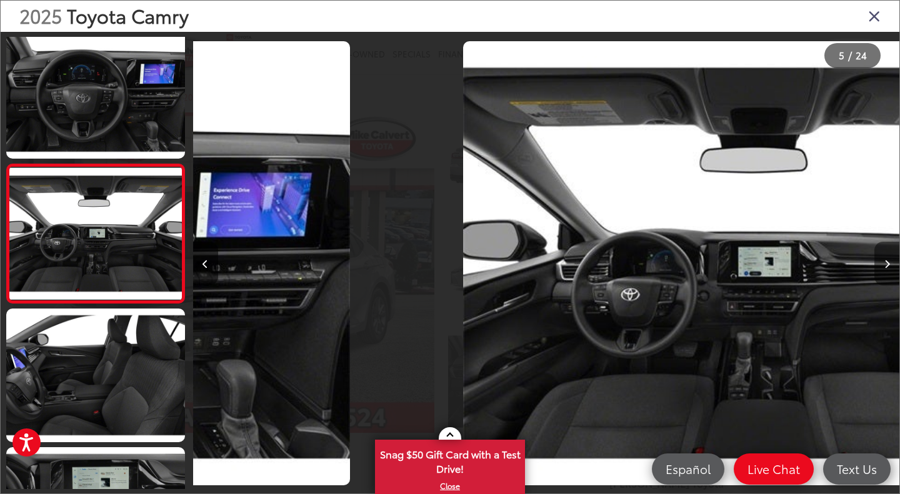
scroll to position [436, 0]
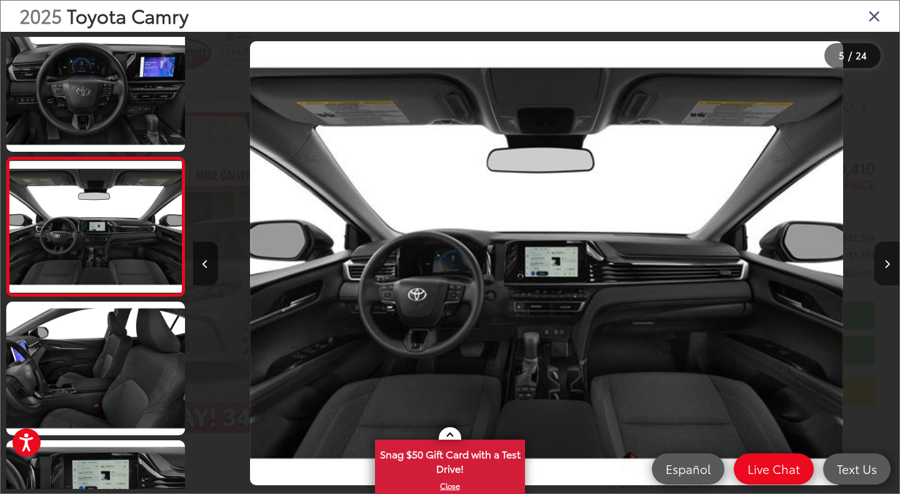
click at [882, 262] on button "Next image" at bounding box center [886, 264] width 25 height 44
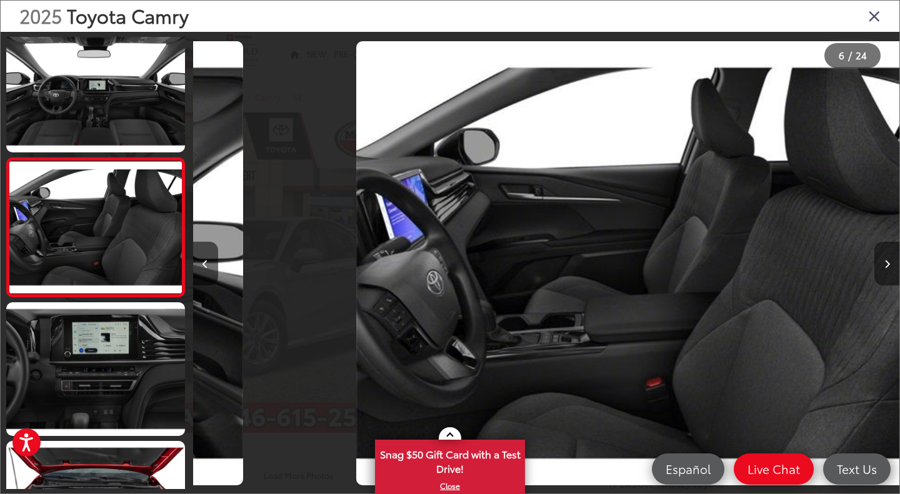
scroll to position [575, 0]
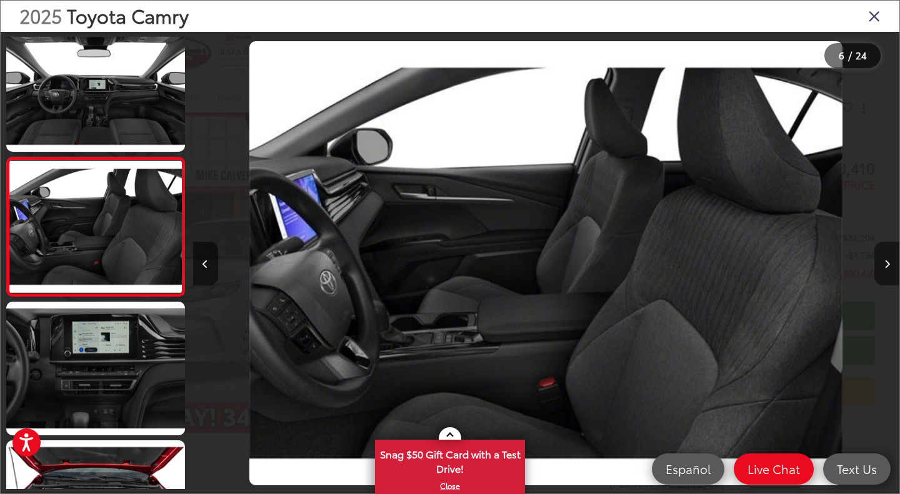
click at [882, 262] on button "Next image" at bounding box center [886, 264] width 25 height 44
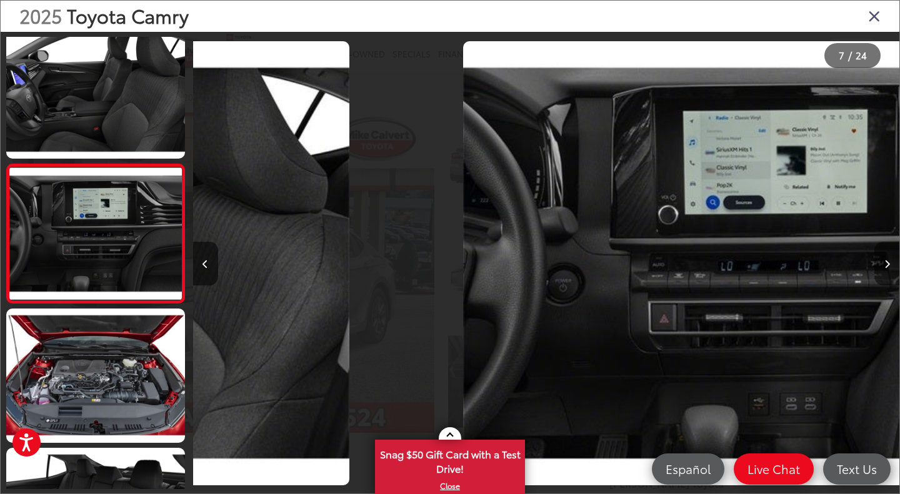
scroll to position [714, 0]
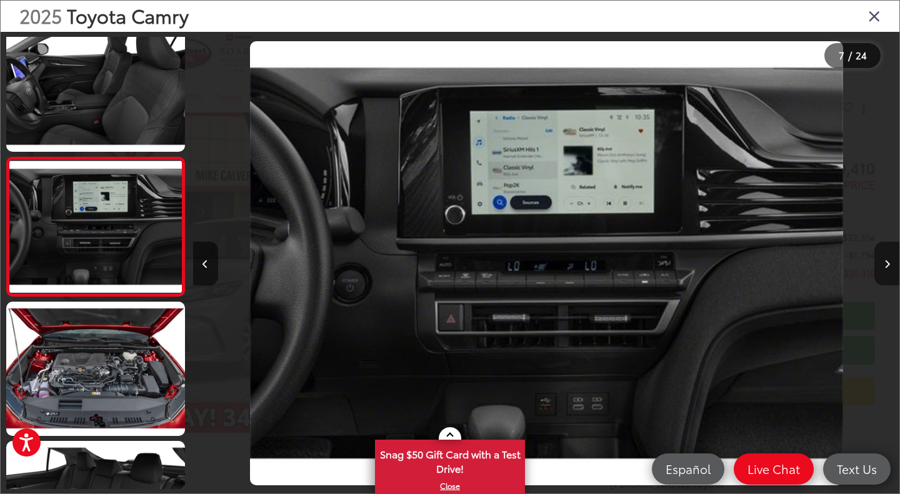
click at [882, 262] on button "Next image" at bounding box center [886, 264] width 25 height 44
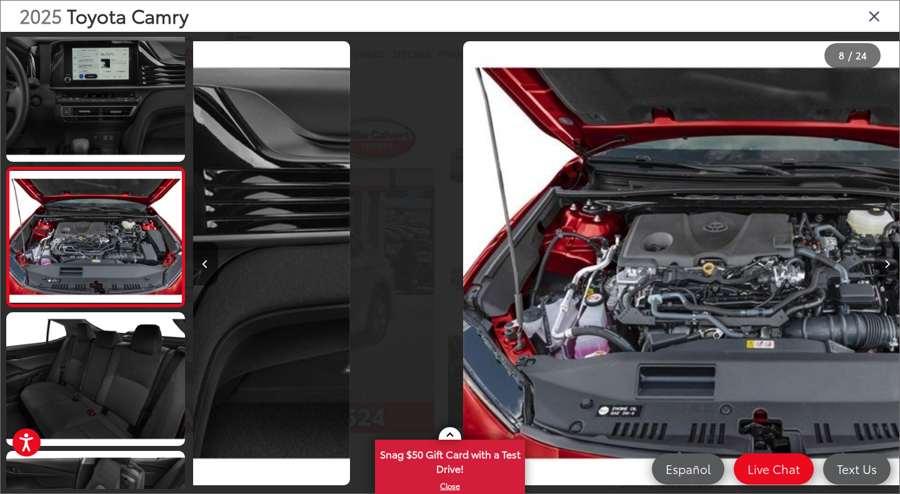
scroll to position [852, 0]
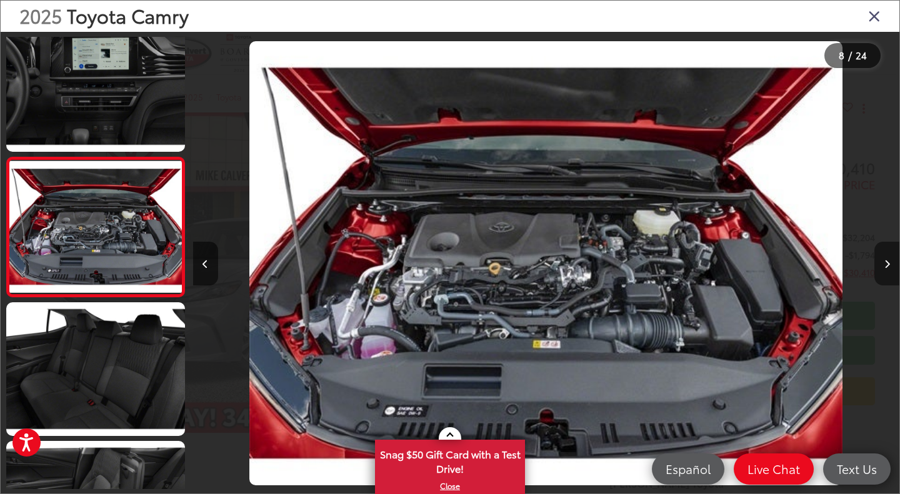
click at [882, 262] on button "Next image" at bounding box center [886, 264] width 25 height 44
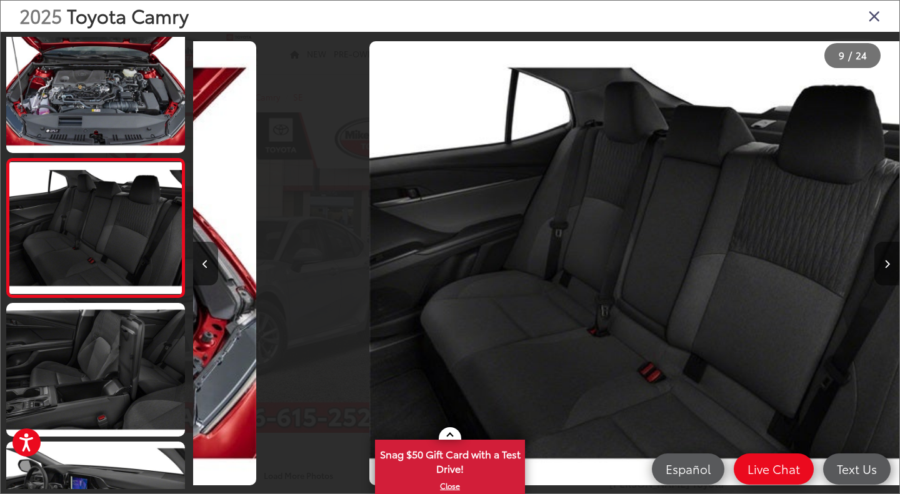
scroll to position [0, 0]
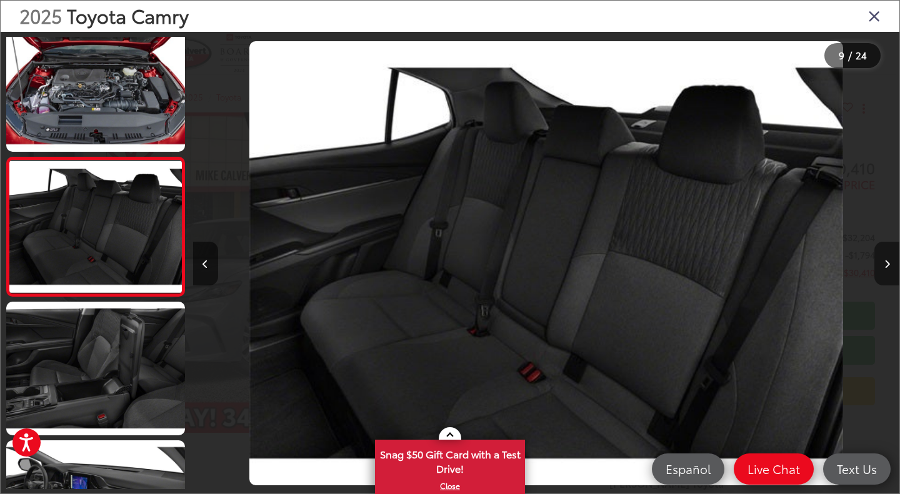
click at [882, 262] on button "Next image" at bounding box center [886, 264] width 25 height 44
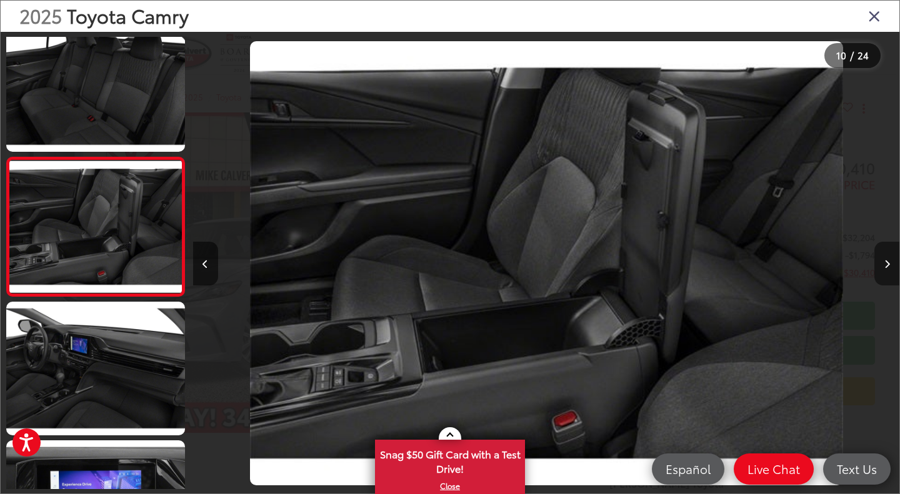
click at [882, 262] on button "Next image" at bounding box center [886, 264] width 25 height 44
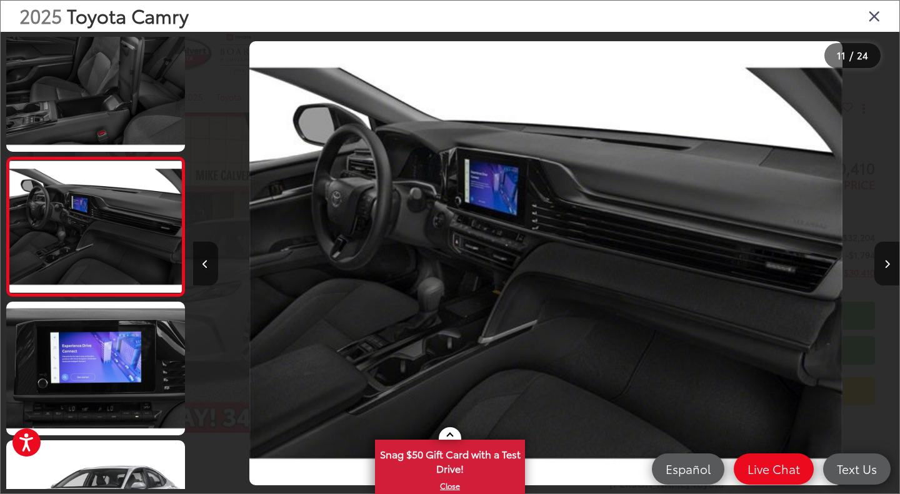
click at [873, 19] on icon "Close gallery" at bounding box center [874, 15] width 12 height 16
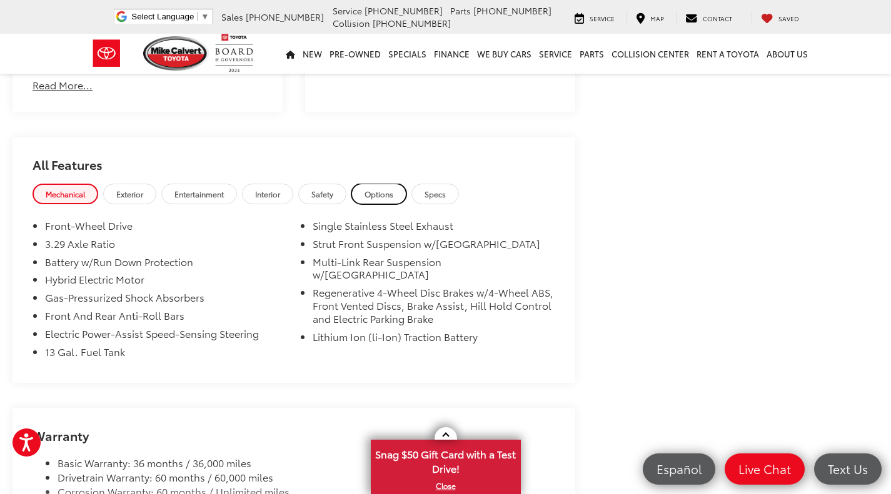
click at [383, 187] on link "Options" at bounding box center [378, 194] width 55 height 21
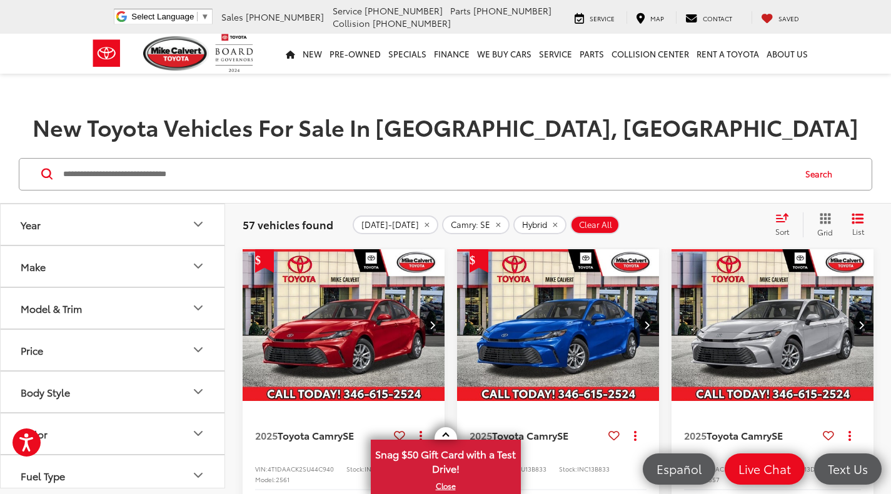
scroll to position [87, 0]
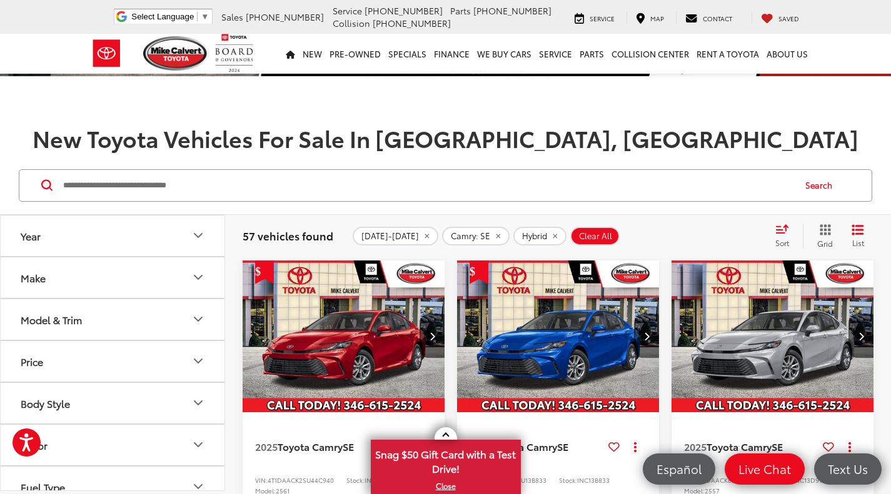
click at [646, 338] on icon "Next image" at bounding box center [647, 336] width 6 height 9
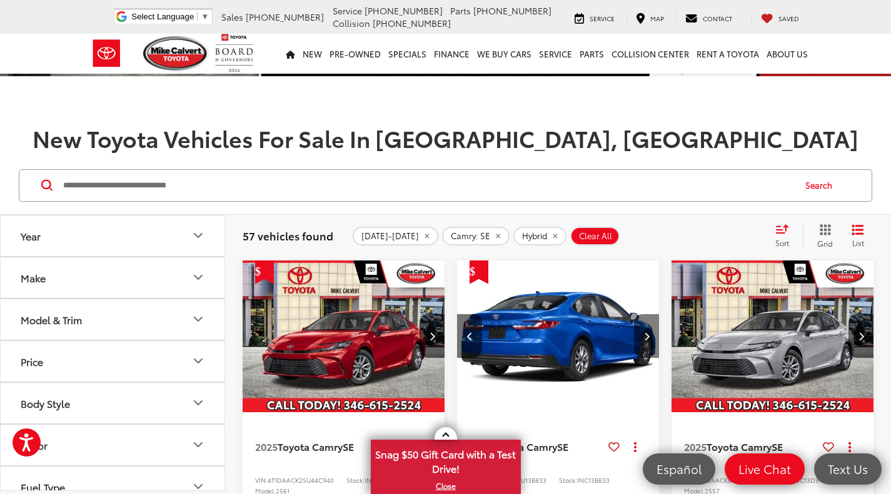
click at [646, 338] on icon "Next image" at bounding box center [647, 336] width 6 height 9
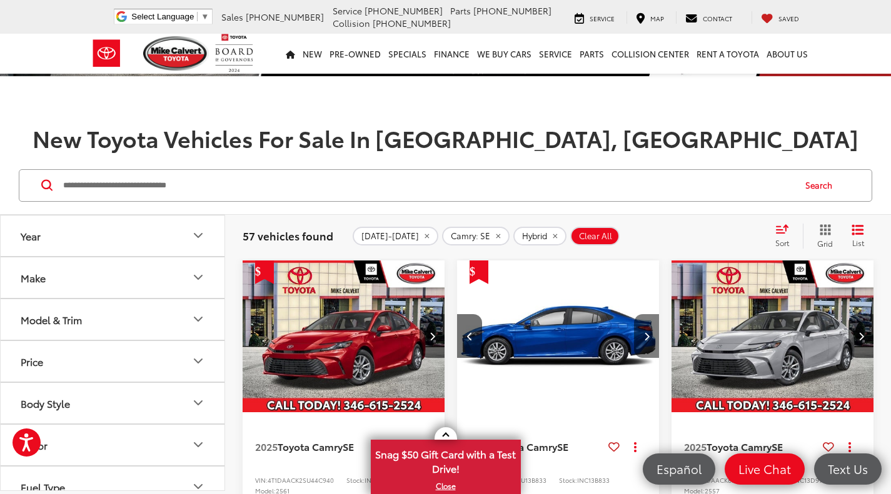
click at [646, 338] on icon "Next image" at bounding box center [647, 336] width 6 height 9
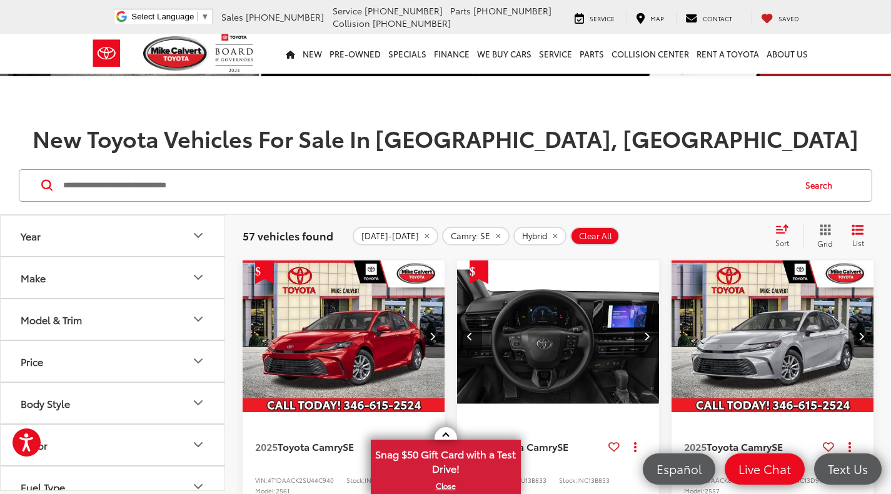
click at [646, 338] on icon "Next image" at bounding box center [647, 336] width 6 height 9
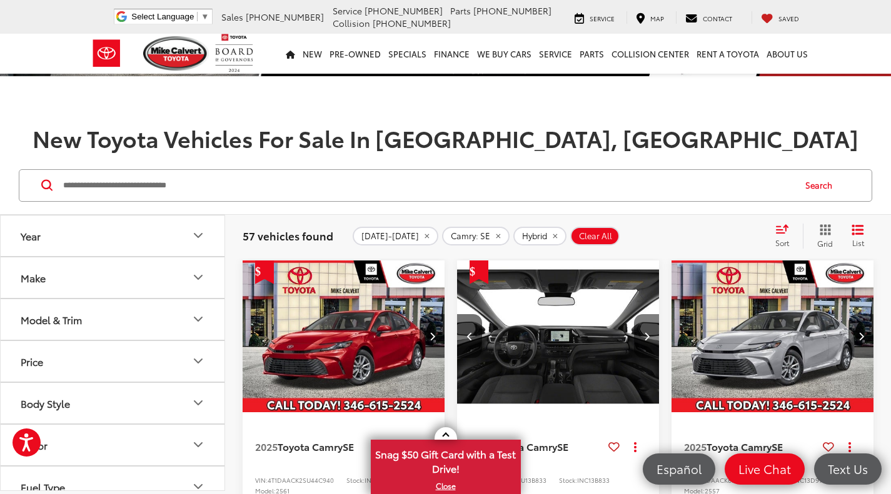
click at [646, 338] on icon "Next image" at bounding box center [647, 336] width 6 height 9
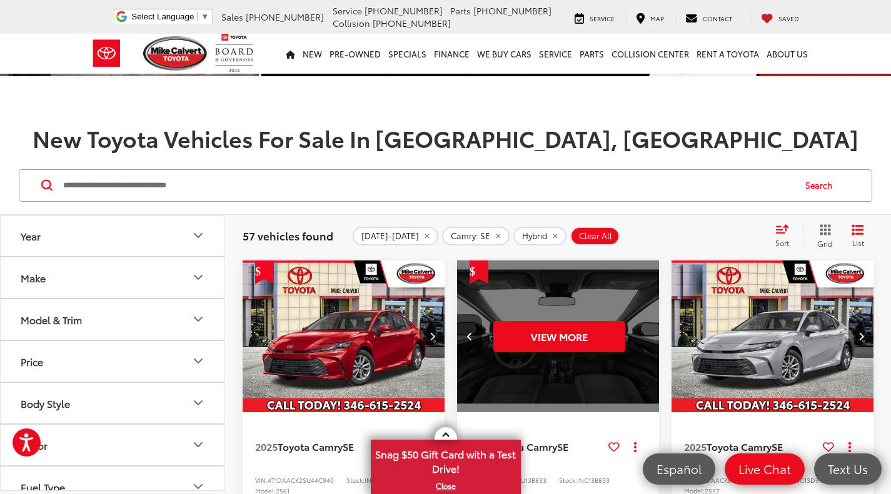
scroll to position [0, 1019]
click at [646, 338] on div "View More" at bounding box center [558, 337] width 204 height 153
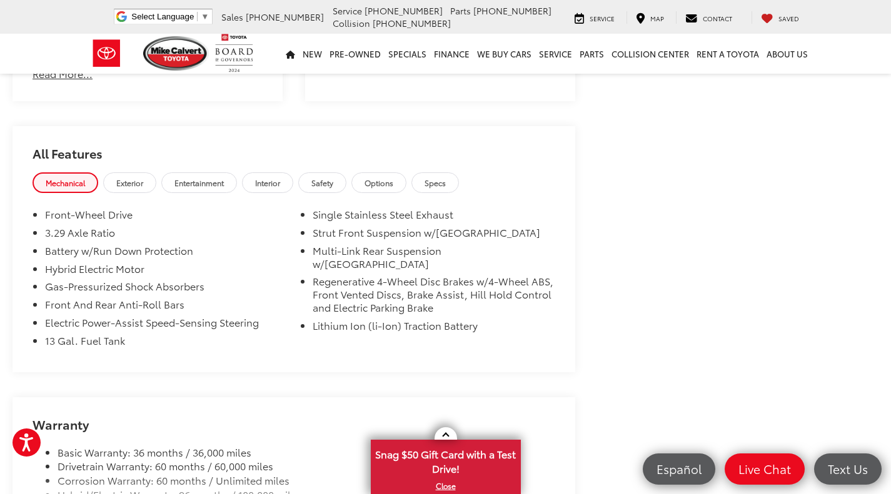
scroll to position [981, 0]
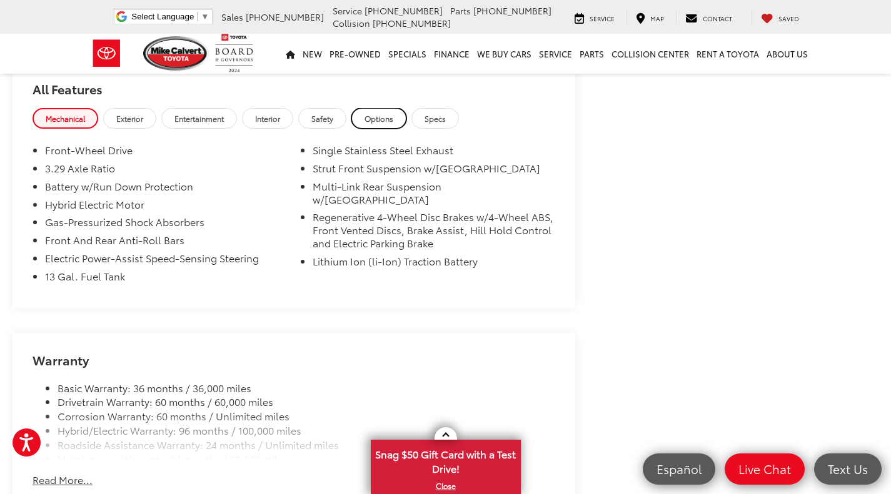
click at [379, 119] on span "Options" at bounding box center [378, 118] width 29 height 11
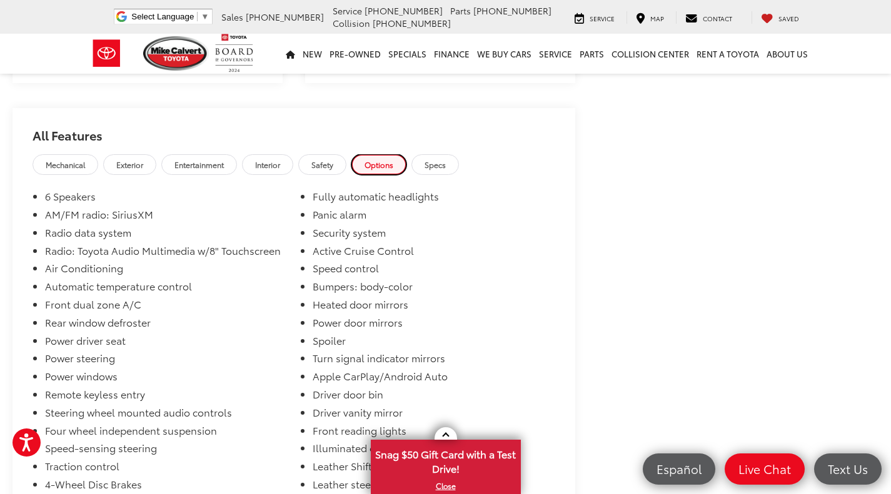
scroll to position [502, 0]
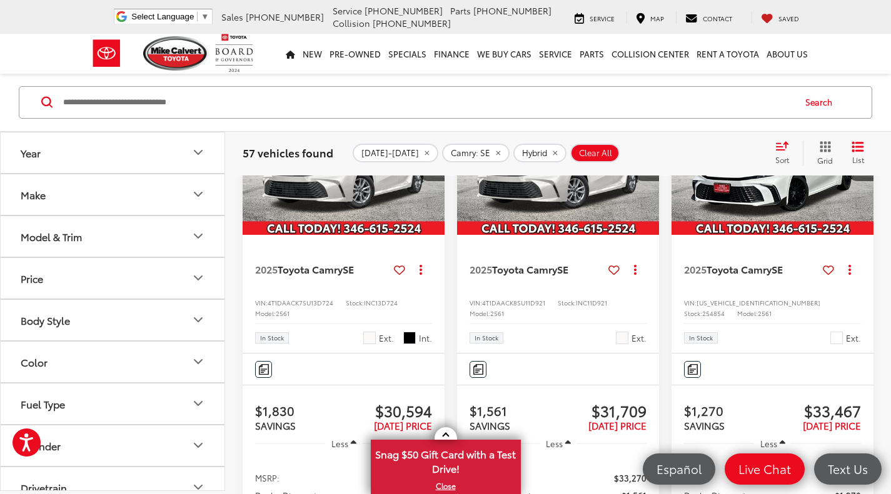
scroll to position [619, 0]
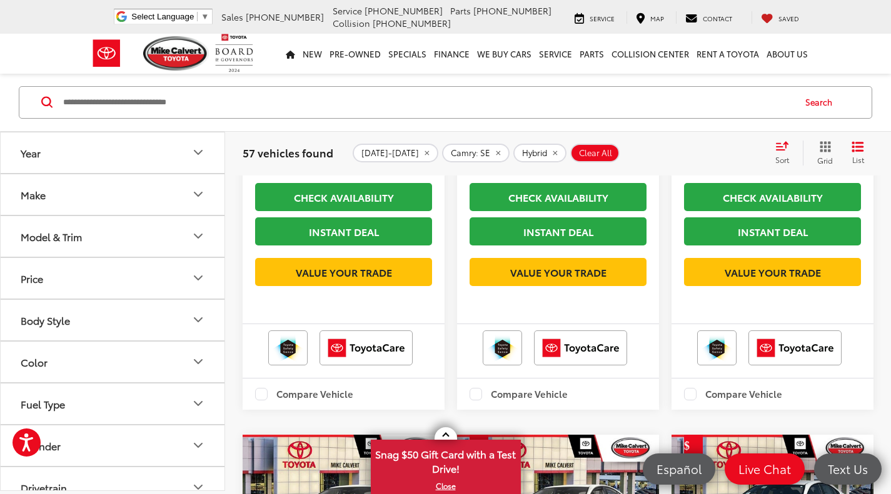
click at [780, 152] on div "Sort" at bounding box center [786, 153] width 34 height 25
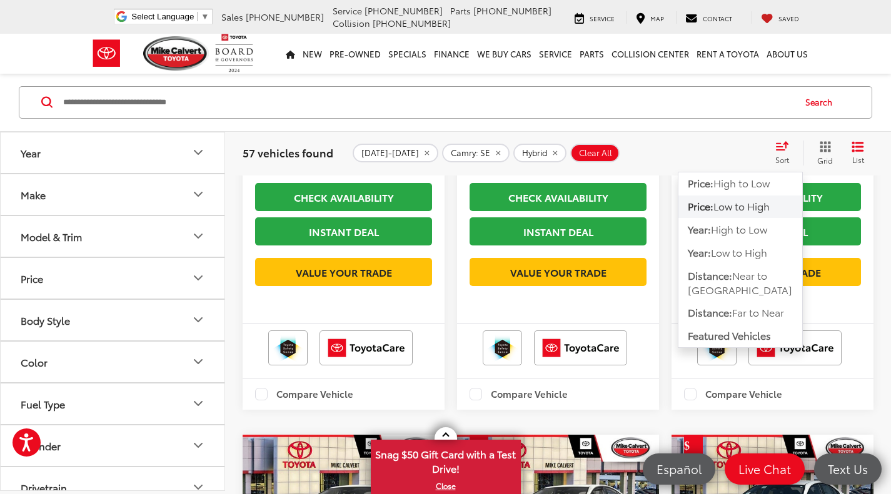
click at [749, 207] on span "Low to High" at bounding box center [741, 206] width 56 height 14
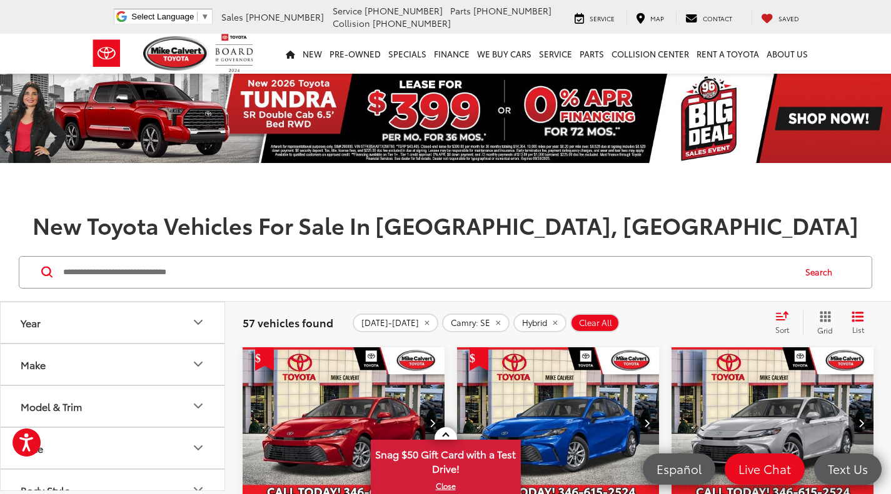
click at [861, 316] on icon "List View" at bounding box center [857, 316] width 10 height 9
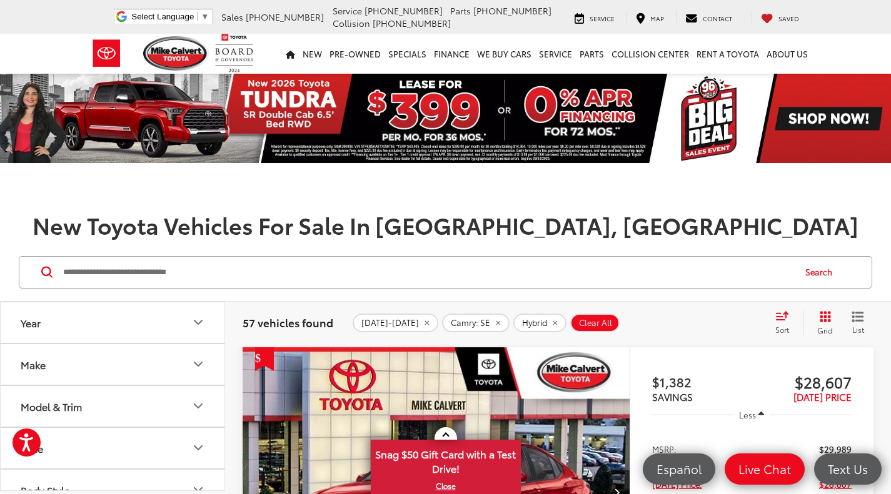
click at [826, 323] on button "Grid" at bounding box center [821, 323] width 39 height 25
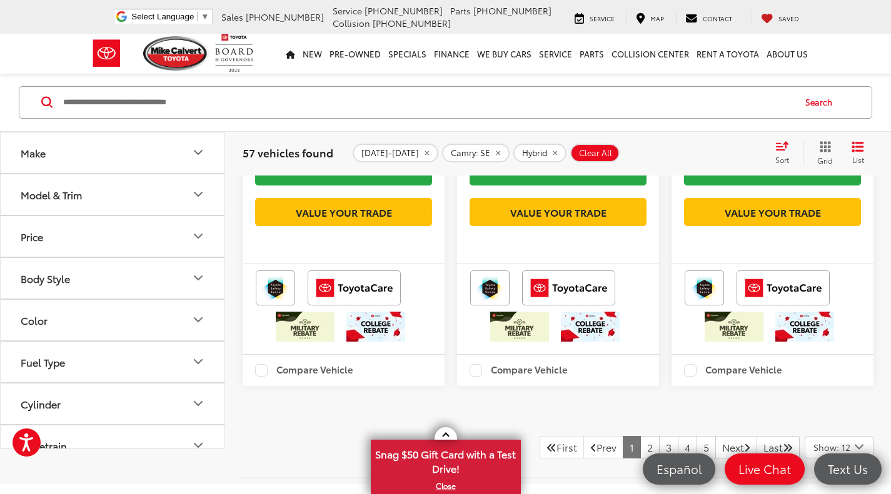
scroll to position [3350, 0]
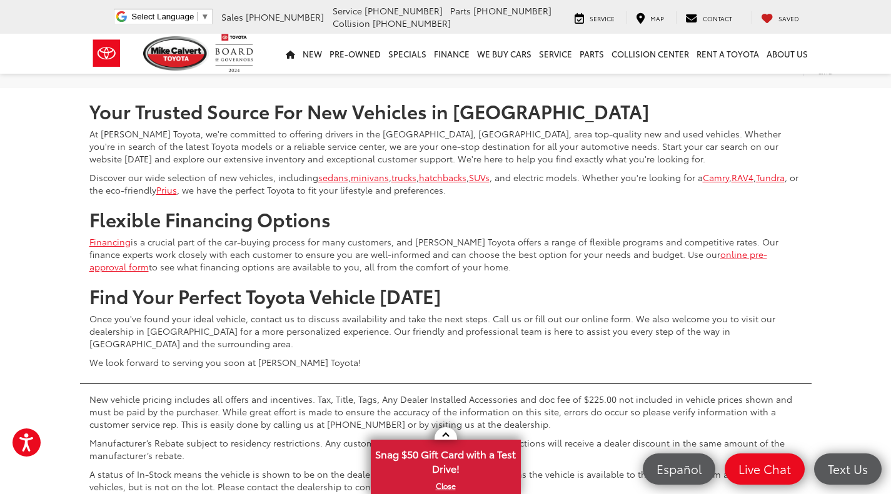
click at [677, 62] on link "4" at bounding box center [686, 51] width 19 height 22
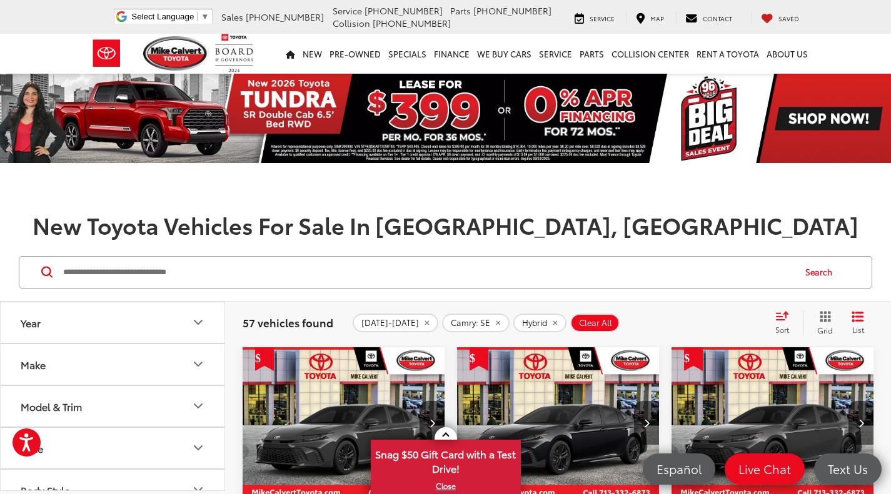
click at [202, 319] on icon "Year" at bounding box center [198, 322] width 15 height 15
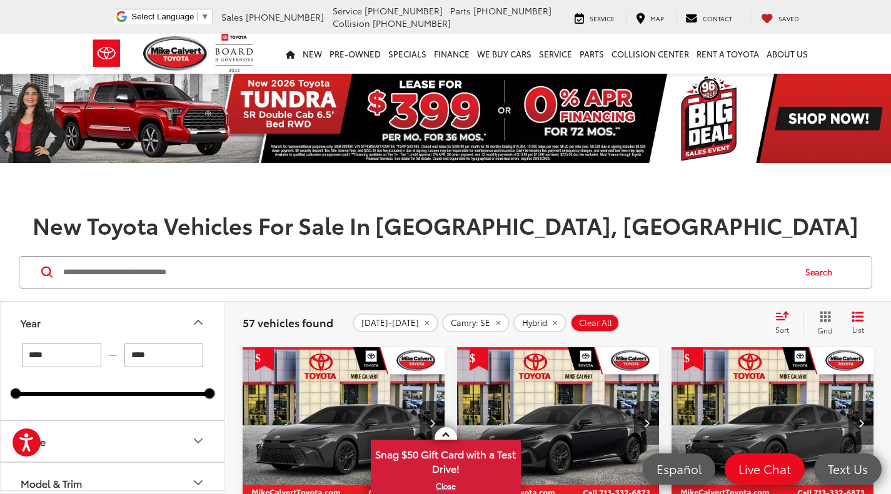
click at [88, 355] on input "****" at bounding box center [61, 355] width 79 height 24
type input "****"
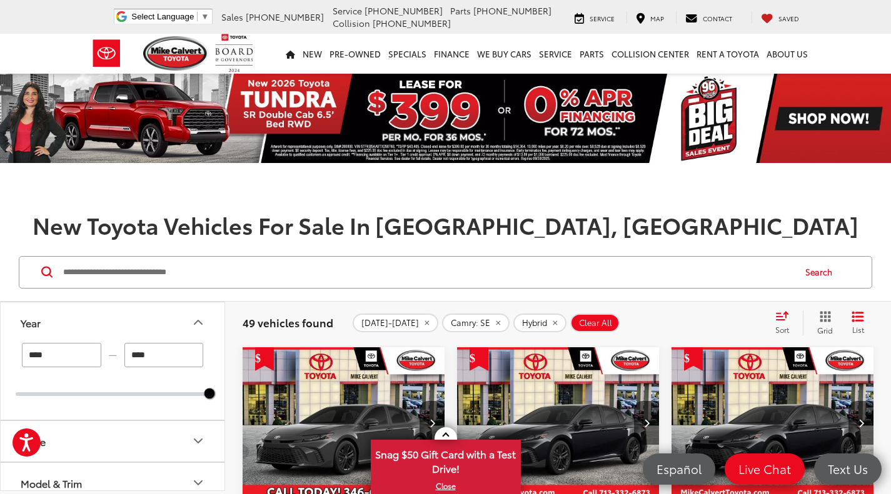
click at [784, 318] on icon "Select sort value" at bounding box center [782, 315] width 14 height 9
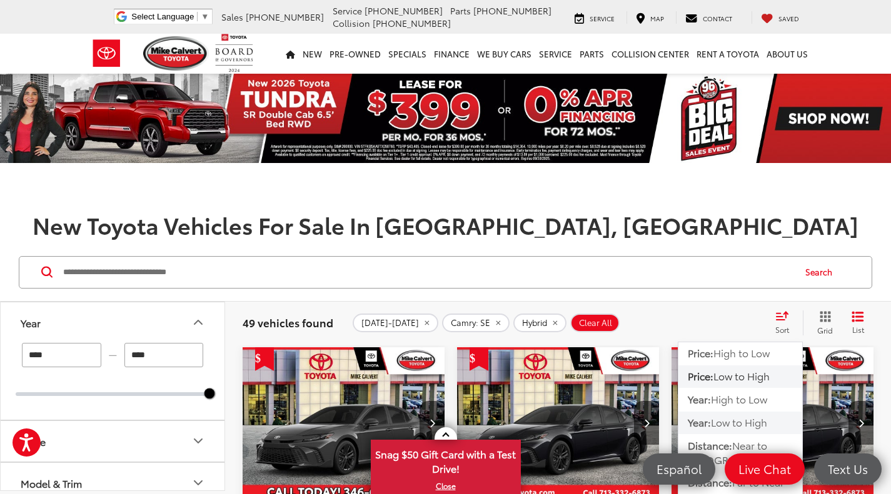
click at [757, 419] on span "Low to High" at bounding box center [739, 422] width 56 height 14
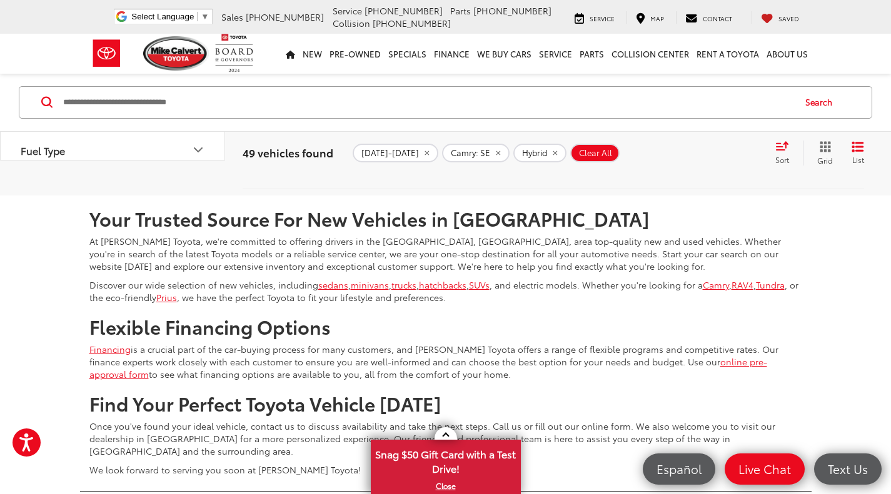
scroll to position [3351, 0]
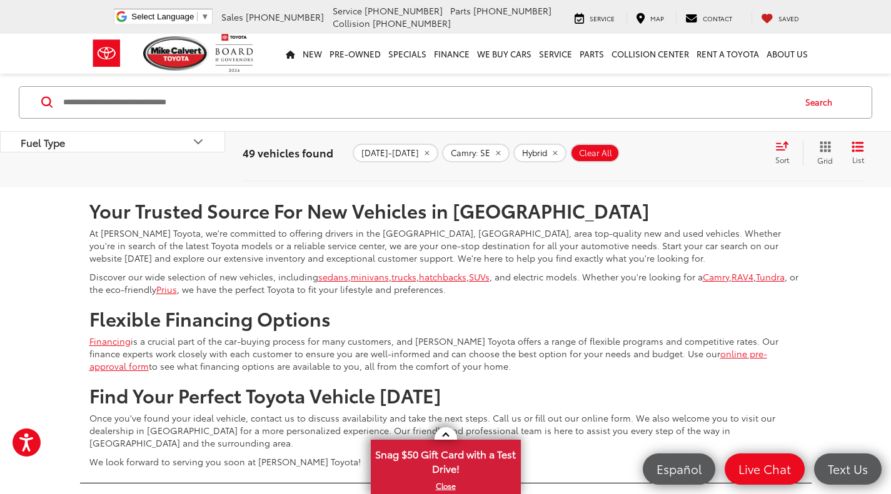
click at [640, 162] on link "2" at bounding box center [649, 150] width 19 height 22
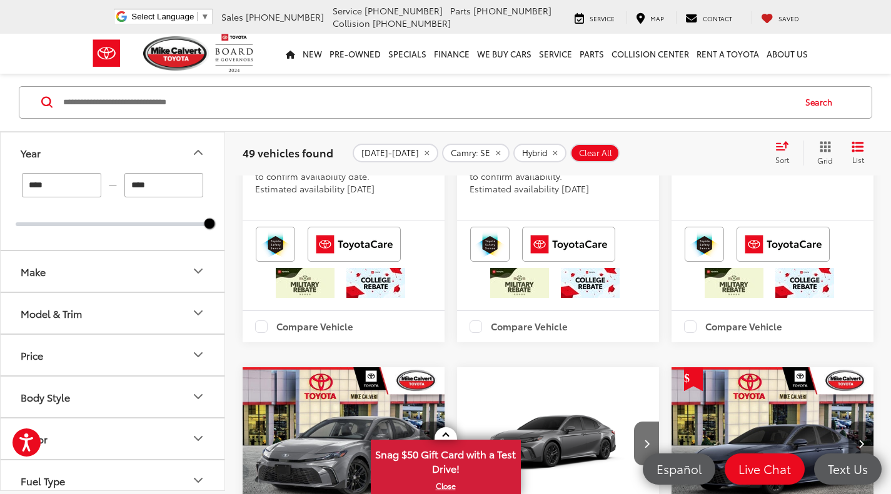
scroll to position [796, 0]
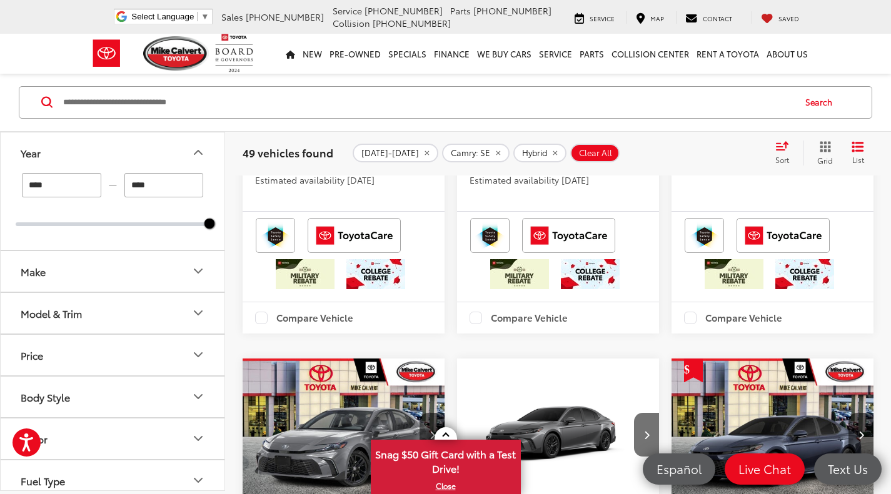
click at [201, 353] on icon "Price" at bounding box center [198, 355] width 15 height 15
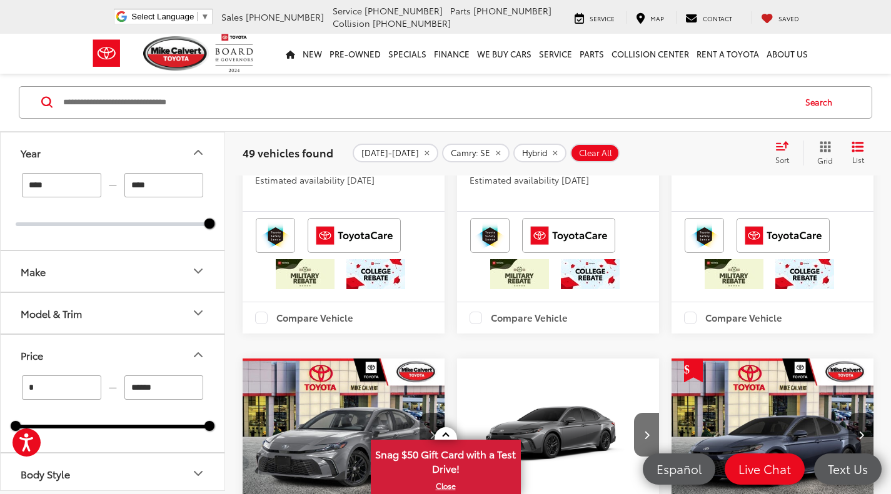
click at [114, 424] on div "* — ****** 0 41000" at bounding box center [113, 402] width 194 height 53
click at [124, 426] on div at bounding box center [70, 427] width 109 height 4
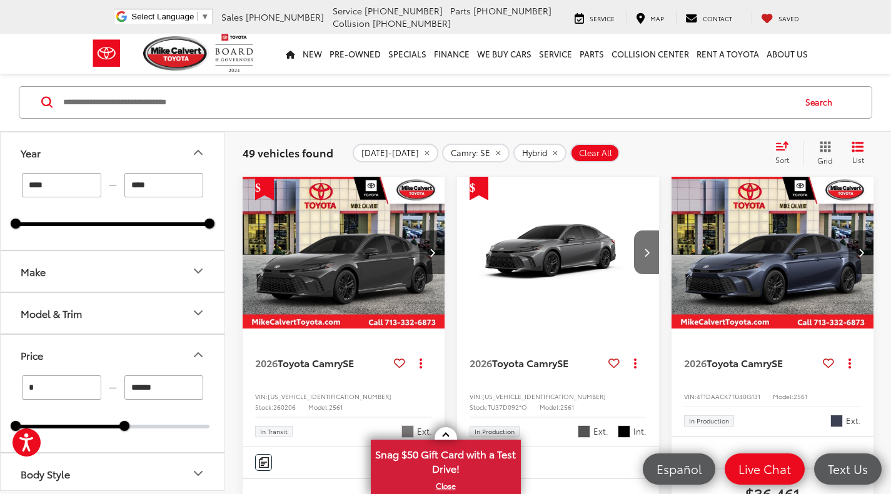
scroll to position [170, 0]
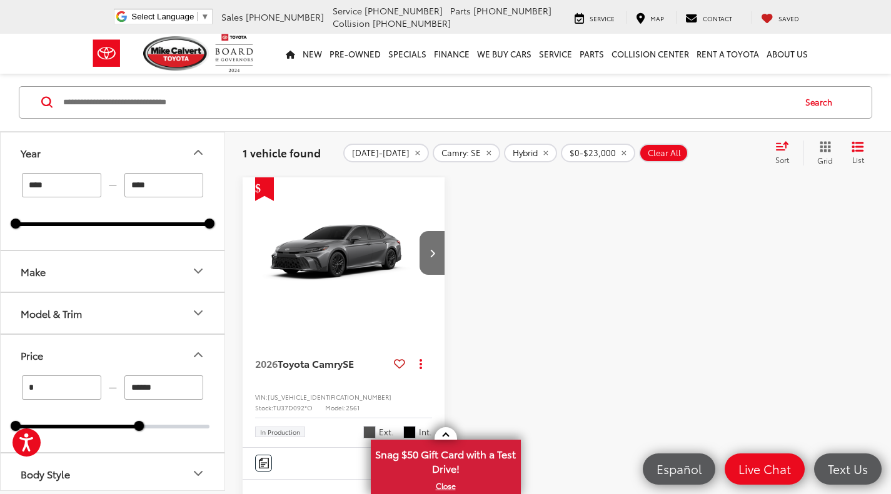
click at [139, 427] on div "0 26100" at bounding box center [113, 427] width 194 height 4
click at [149, 426] on div "0 28300" at bounding box center [113, 427] width 194 height 4
click at [163, 429] on div "* — ****** 0 28300" at bounding box center [113, 414] width 224 height 77
click at [164, 426] on div "0 31500" at bounding box center [113, 427] width 194 height 4
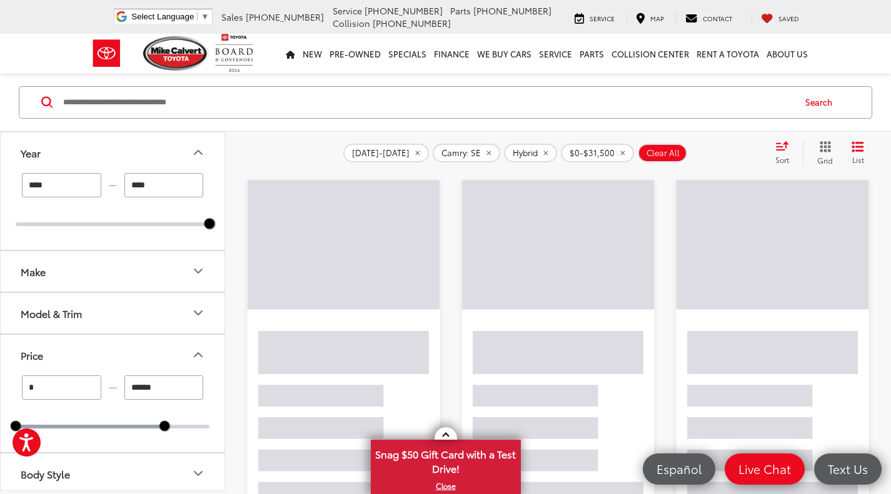
click at [174, 427] on div at bounding box center [113, 427] width 194 height 4
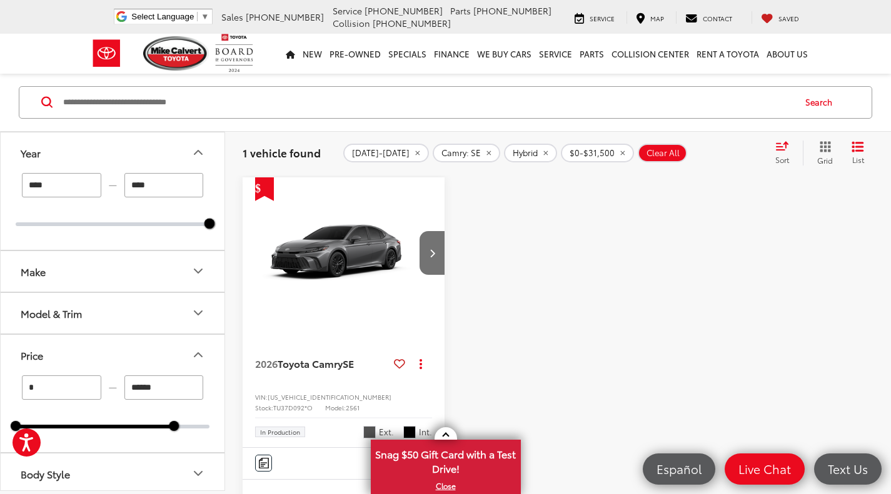
click at [174, 427] on div "0 33500" at bounding box center [113, 427] width 194 height 4
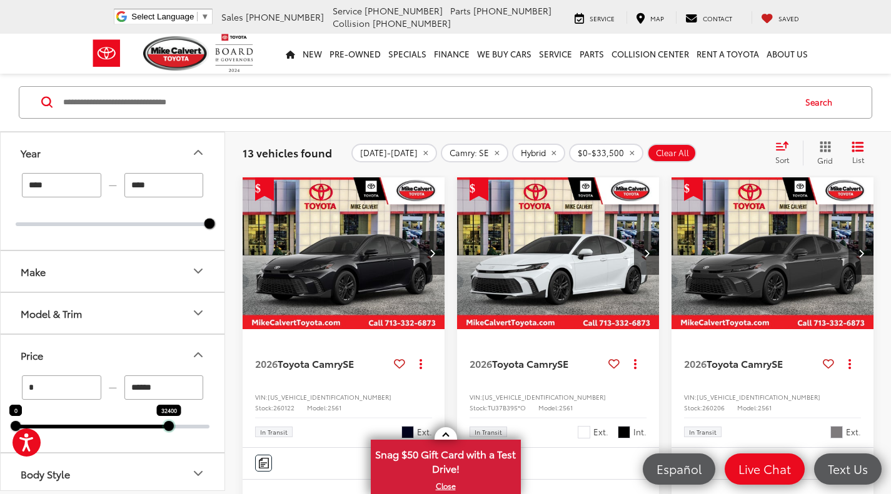
click at [171, 431] on div at bounding box center [169, 426] width 10 height 10
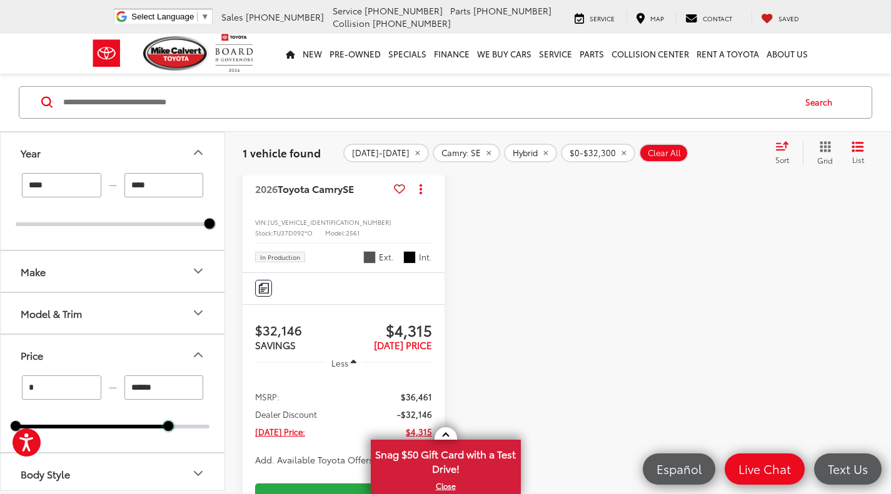
scroll to position [336, 0]
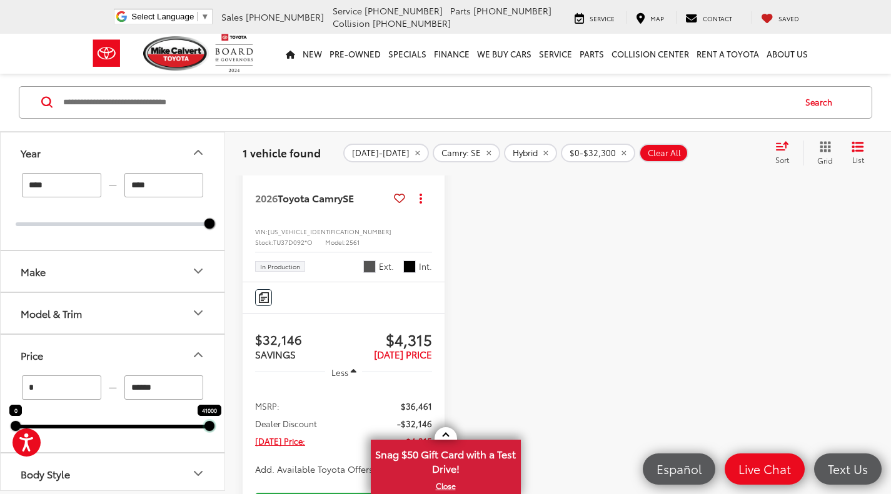
drag, startPoint x: 168, startPoint y: 425, endPoint x: 247, endPoint y: 433, distance: 79.8
click at [247, 433] on div "Year **** — **** 2026 2026 Make Model & Trim Price * — ****** 0 41000 Body Styl…" at bounding box center [445, 370] width 891 height 924
type input "******"
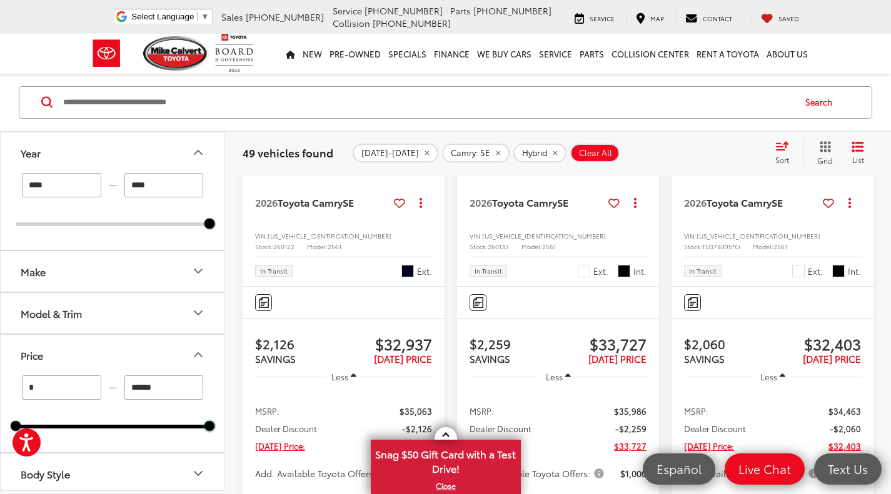
scroll to position [2639, 0]
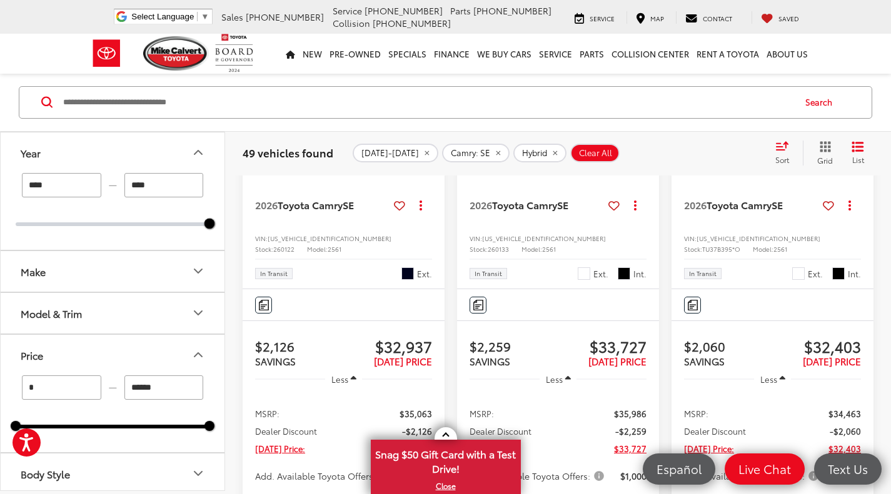
click at [784, 172] on img "2026 Toyota Camry SE 0" at bounding box center [773, 95] width 204 height 153
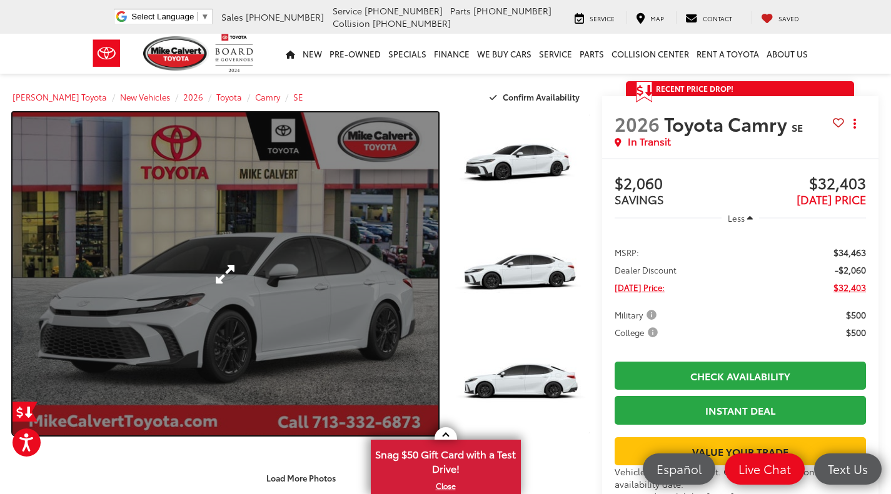
click at [329, 261] on link "Expand Photo 0" at bounding box center [225, 273] width 426 height 323
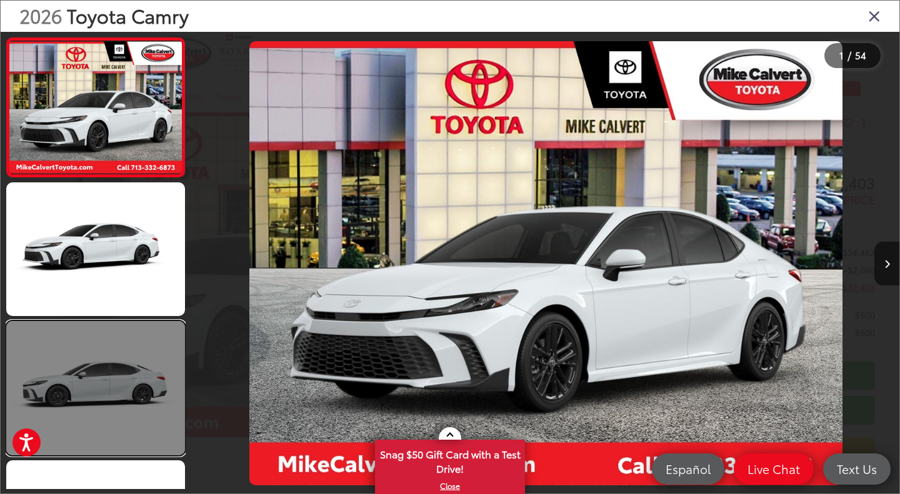
click at [131, 412] on link at bounding box center [95, 388] width 179 height 134
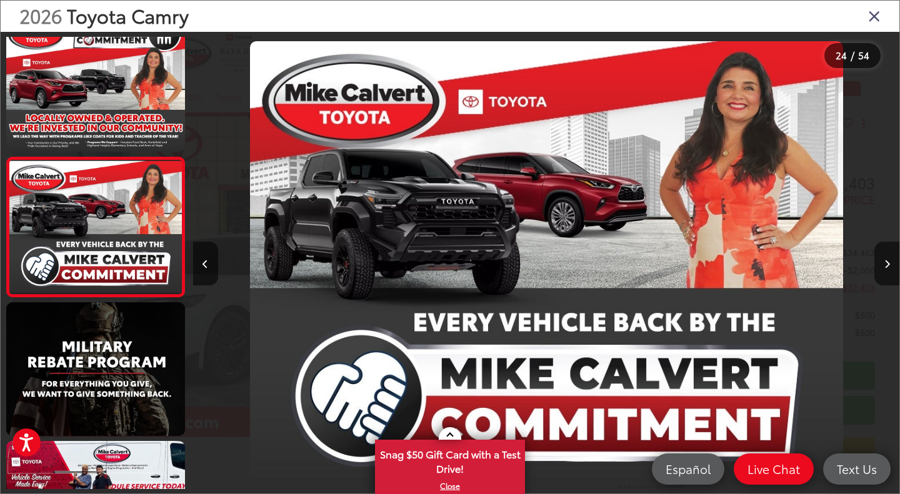
click at [876, 17] on icon "Close gallery" at bounding box center [874, 15] width 12 height 16
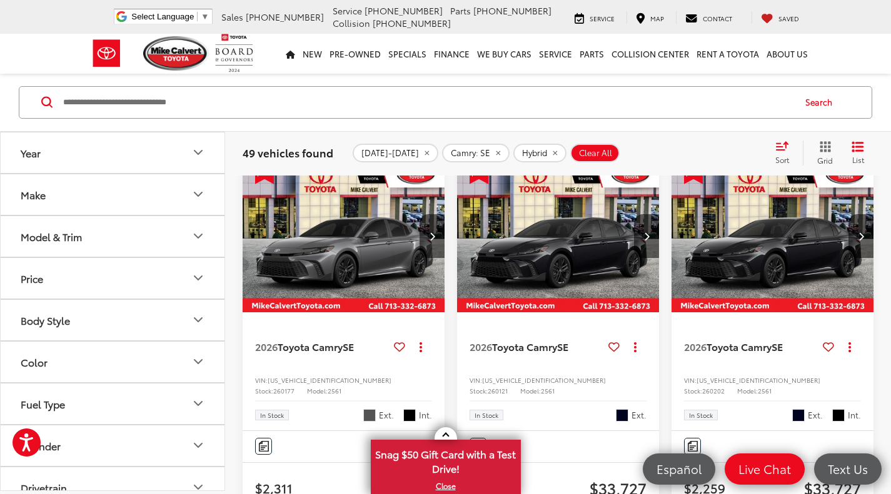
scroll to position [82, 0]
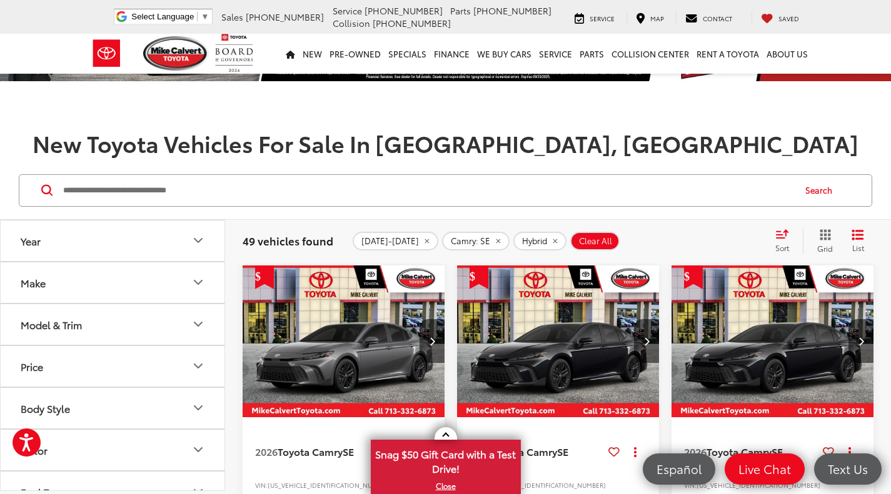
click at [776, 236] on icon "Select sort value" at bounding box center [782, 233] width 14 height 9
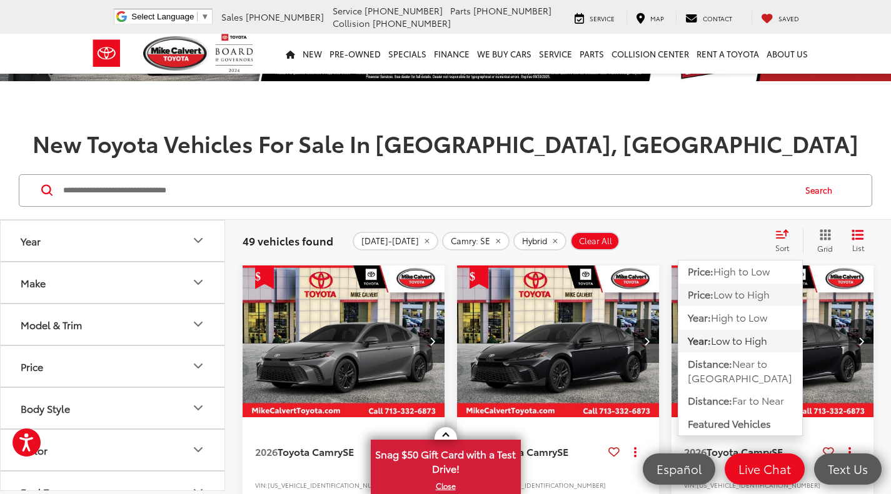
click at [756, 294] on span "Low to High" at bounding box center [741, 294] width 56 height 14
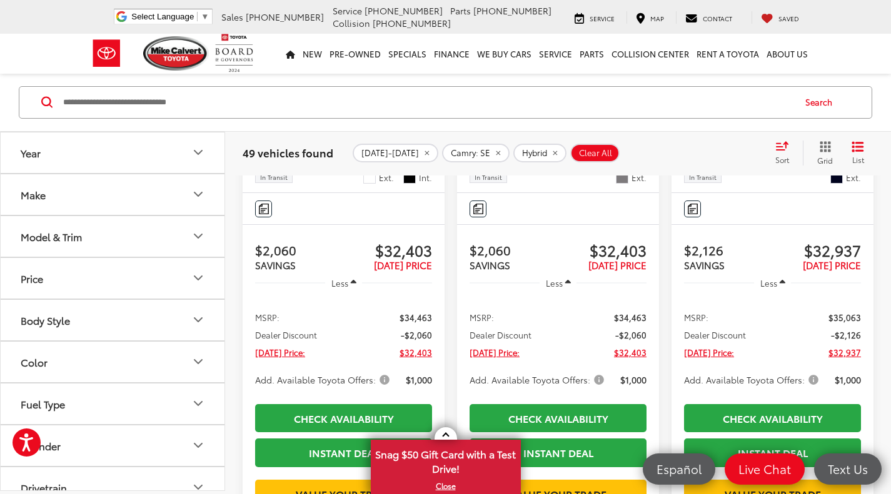
scroll to position [2744, 0]
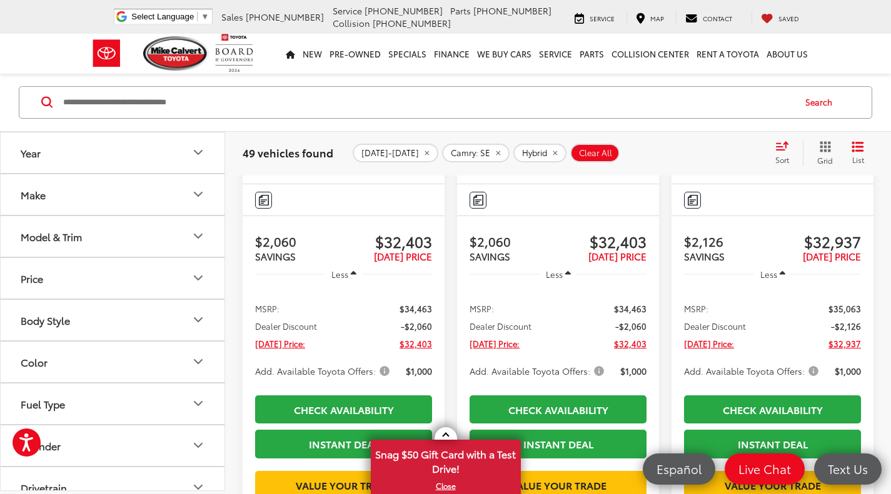
click at [397, 101] on icon at bounding box center [399, 101] width 11 height 1
click at [614, 101] on icon at bounding box center [613, 101] width 11 height 1
click at [831, 101] on icon at bounding box center [827, 101] width 11 height 1
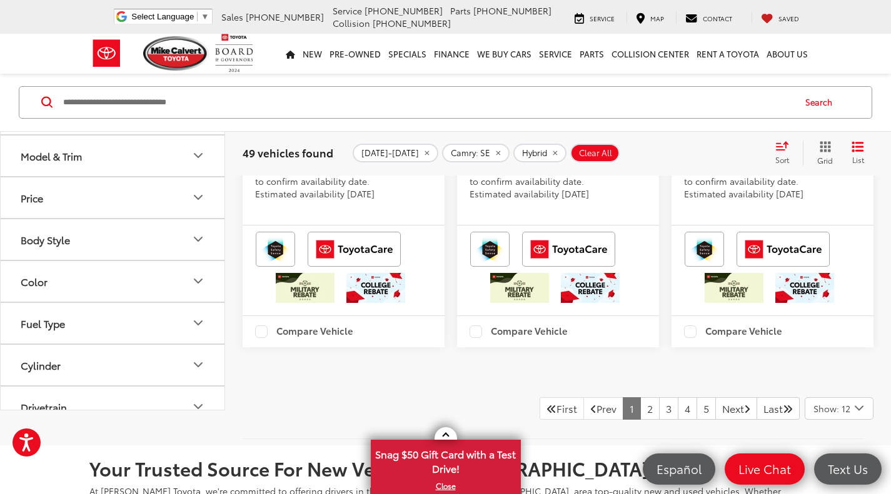
scroll to position [3278, 0]
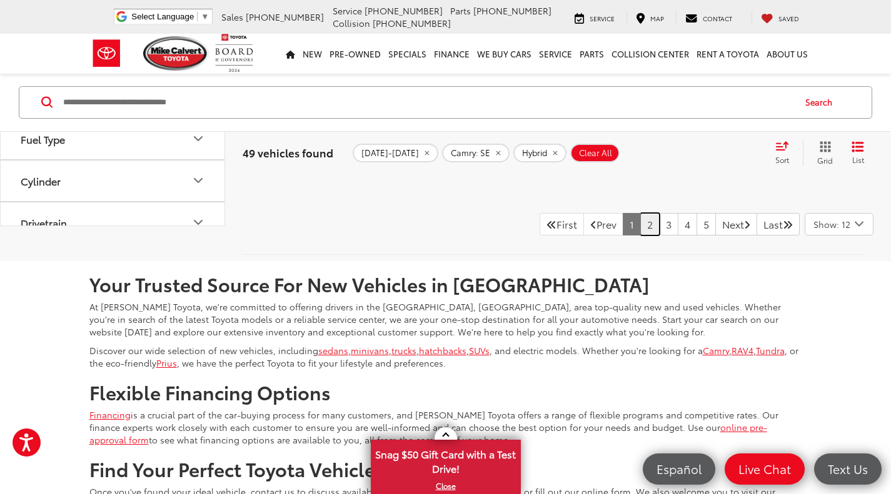
click at [640, 236] on link "2" at bounding box center [649, 224] width 19 height 22
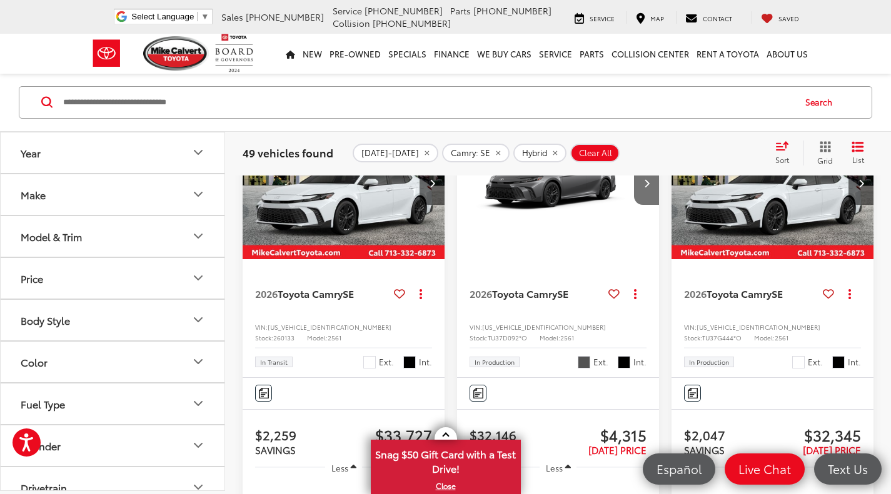
scroll to position [155, 0]
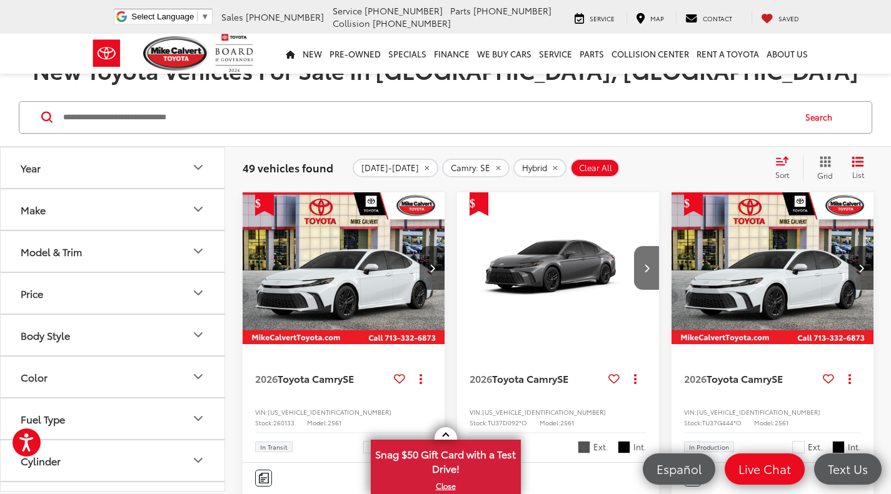
click at [825, 379] on icon at bounding box center [827, 379] width 11 height 1
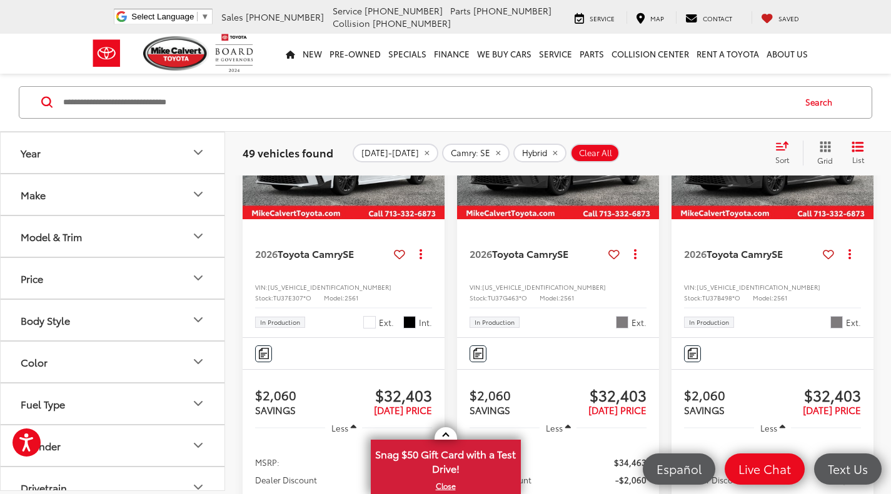
scroll to position [1079, 0]
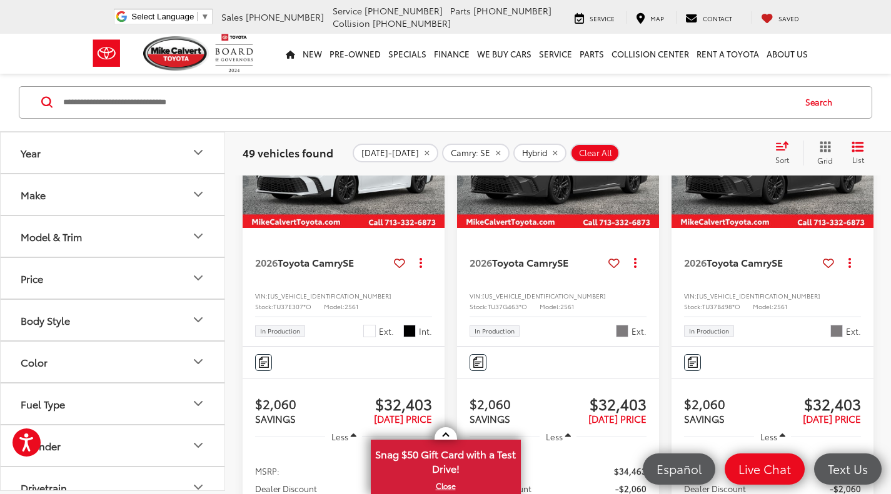
click at [402, 264] on icon at bounding box center [399, 263] width 11 height 1
click at [617, 264] on icon at bounding box center [613, 263] width 11 height 1
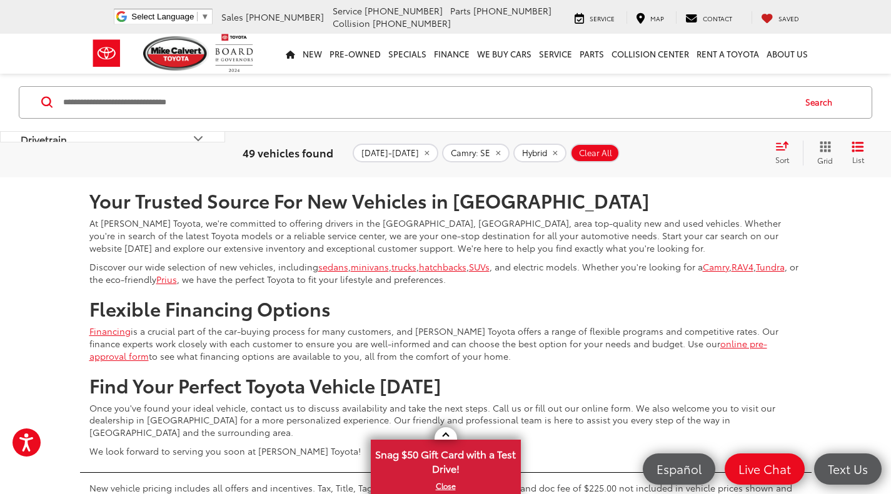
scroll to position [3494, 0]
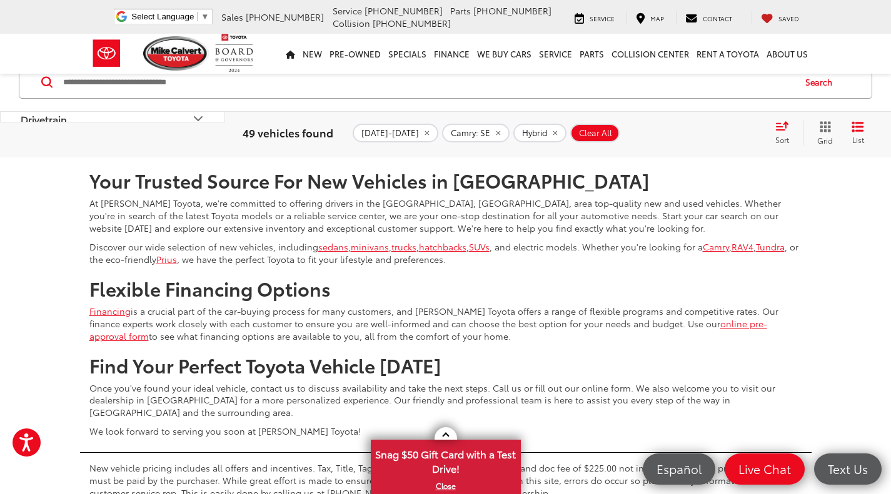
click at [659, 132] on link "3" at bounding box center [668, 120] width 19 height 22
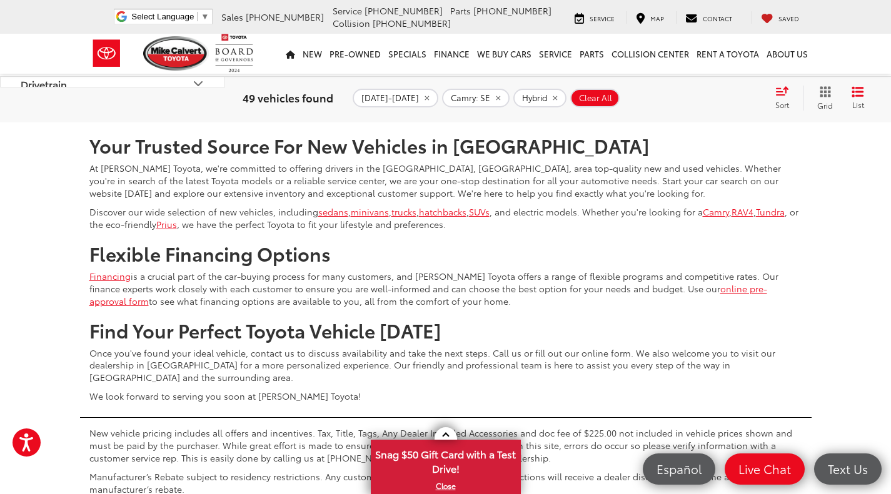
scroll to position [3567, 0]
